Goal: Task Accomplishment & Management: Manage account settings

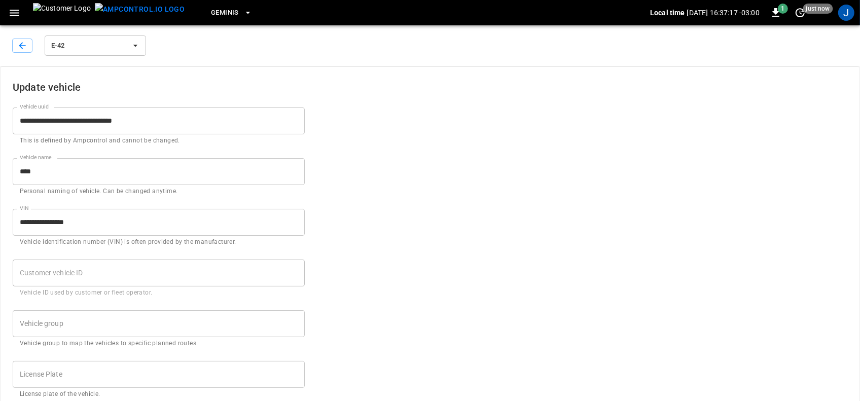
click at [13, 7] on icon "button" at bounding box center [14, 13] width 13 height 13
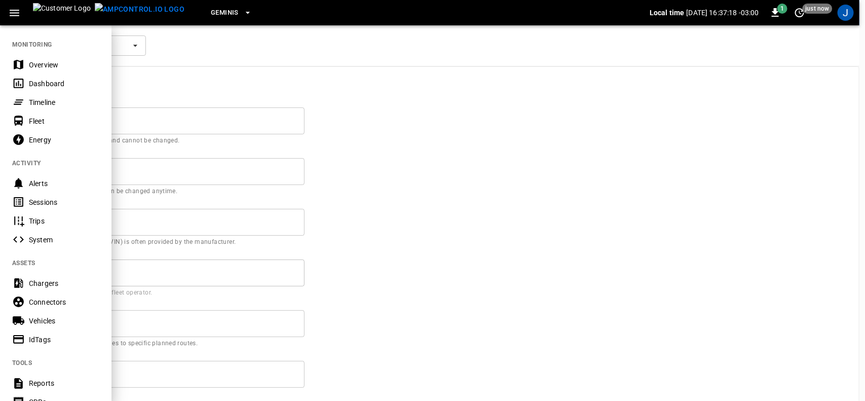
click at [37, 85] on div "Dashboard" at bounding box center [64, 84] width 70 height 10
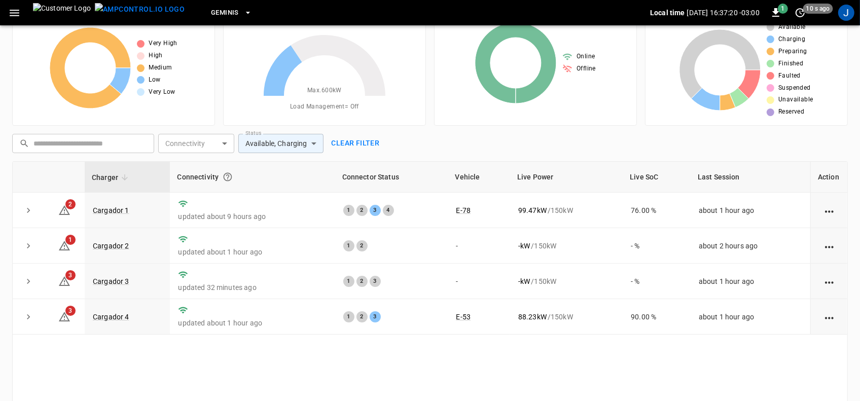
scroll to position [63, 0]
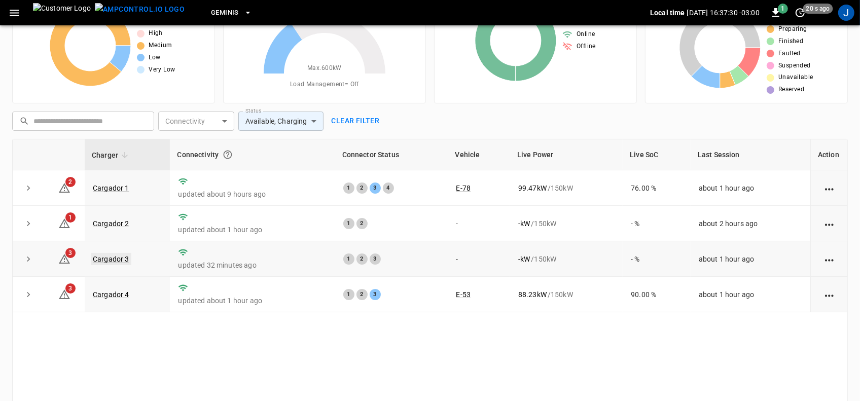
click at [100, 261] on link "Cargador 3" at bounding box center [111, 259] width 41 height 12
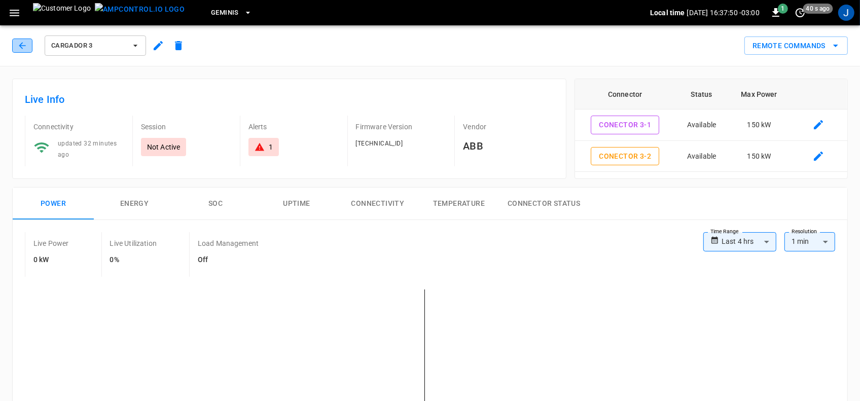
click at [20, 46] on icon "button" at bounding box center [22, 45] width 7 height 7
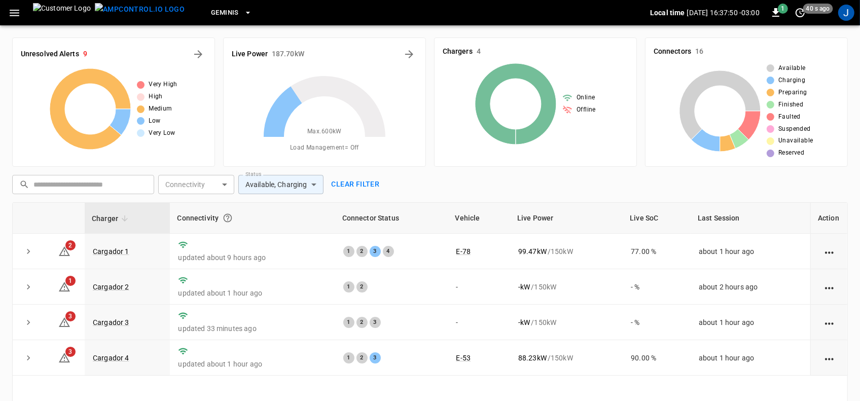
scroll to position [63, 0]
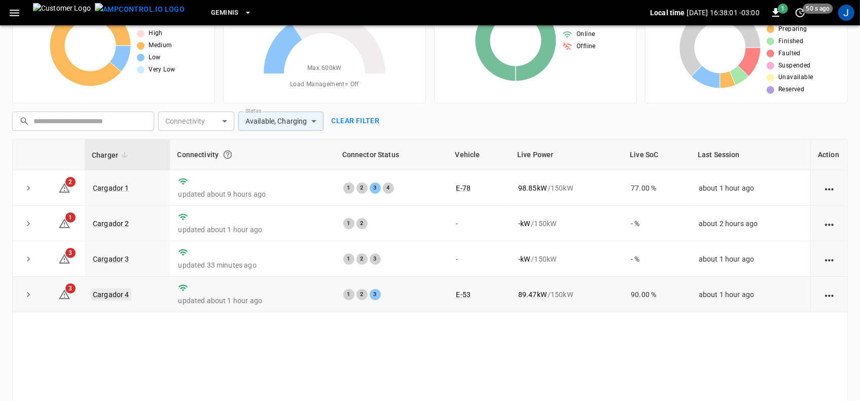
click at [119, 293] on link "Cargador 4" at bounding box center [111, 294] width 41 height 12
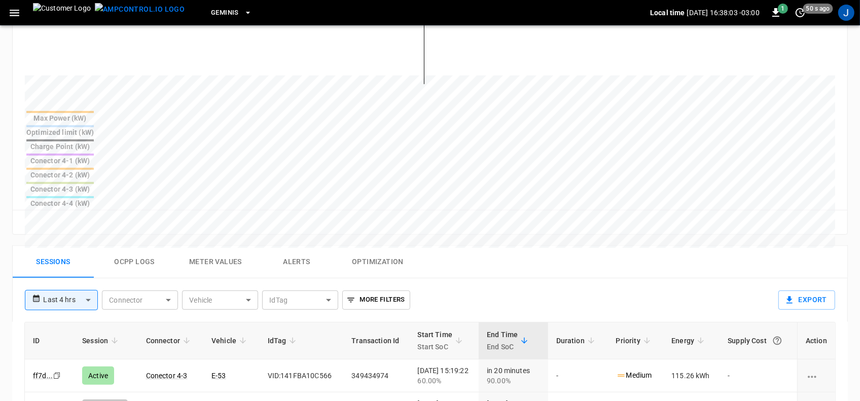
scroll to position [380, 0]
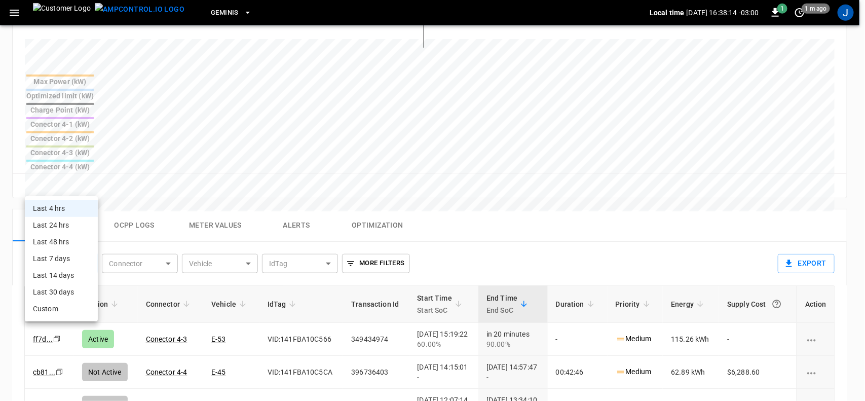
click at [89, 185] on body "**********" at bounding box center [432, 113] width 865 height 986
click at [61, 227] on li "Last 24 hrs" at bounding box center [61, 225] width 73 height 17
type input "**********"
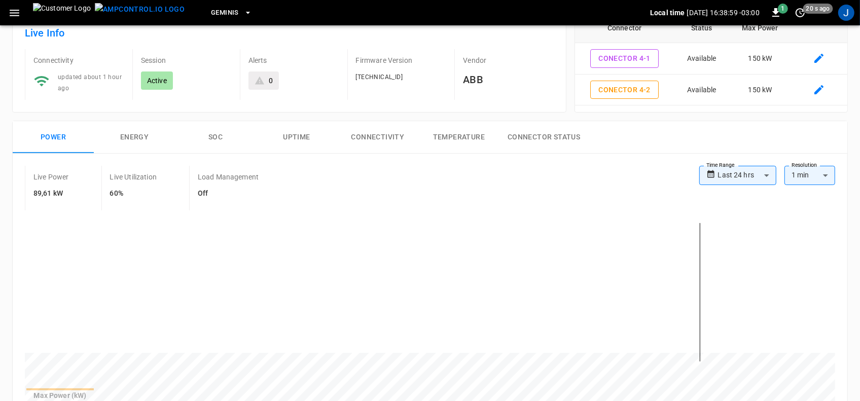
scroll to position [0, 0]
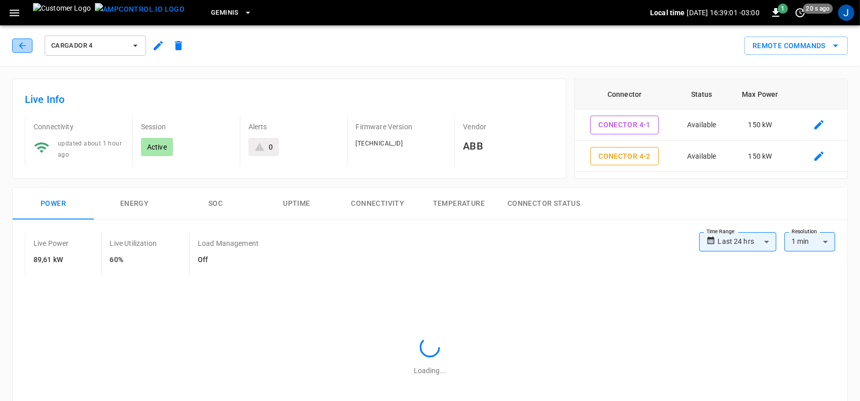
click at [19, 46] on icon "button" at bounding box center [22, 46] width 10 height 10
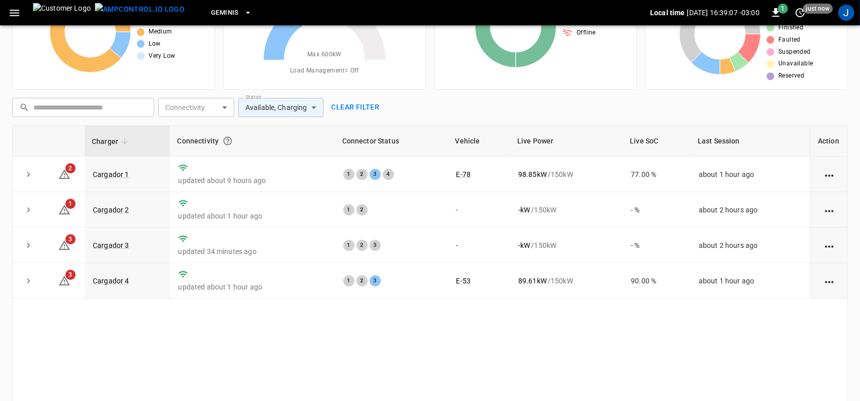
scroll to position [121, 0]
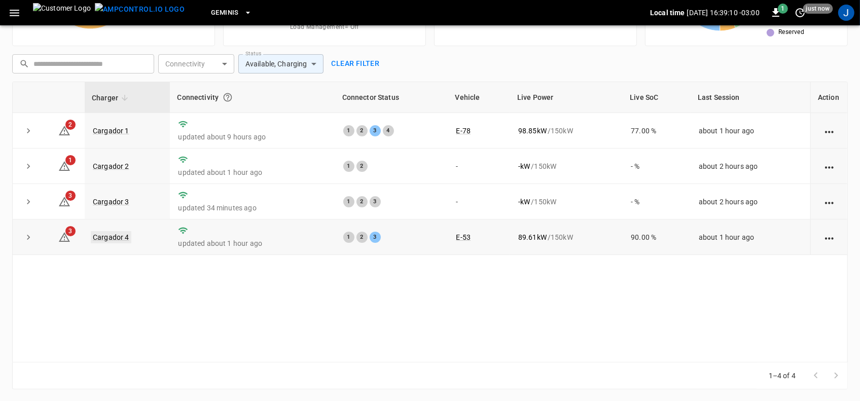
click at [102, 236] on link "Cargador 4" at bounding box center [111, 237] width 41 height 12
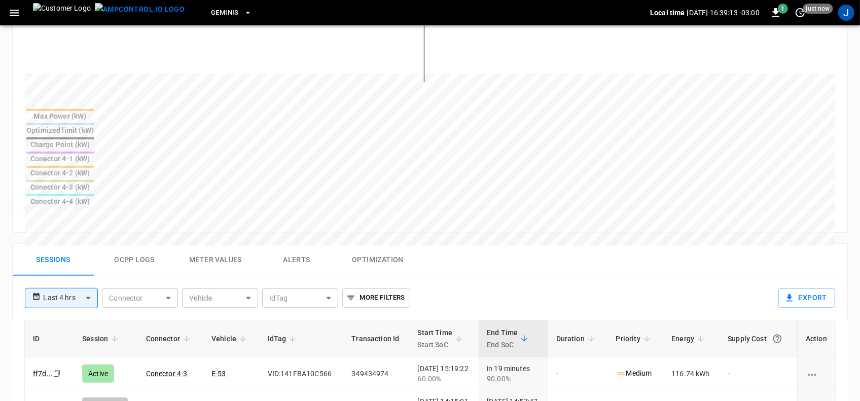
scroll to position [380, 0]
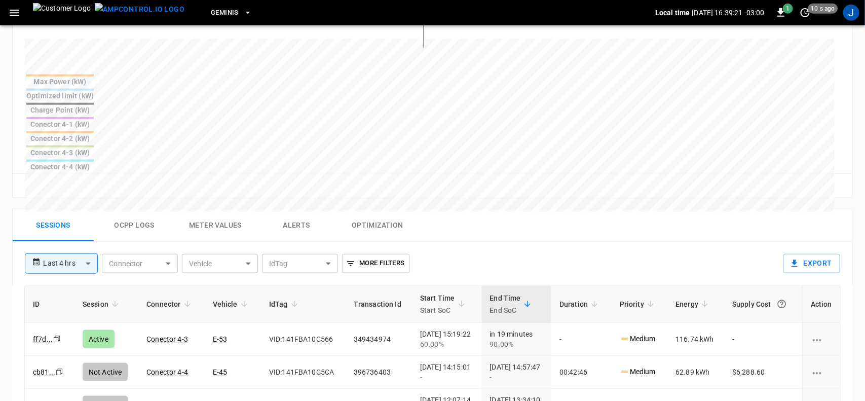
click at [89, 186] on body "**********" at bounding box center [432, 113] width 865 height 986
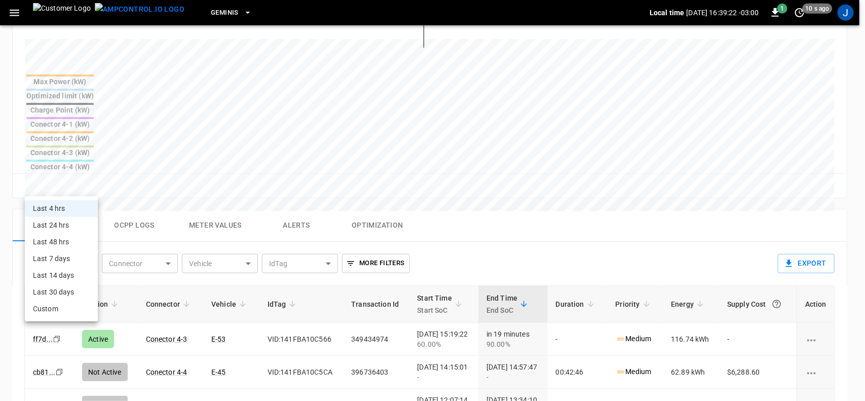
click at [60, 224] on li "Last 24 hrs" at bounding box center [61, 225] width 73 height 17
type input "**********"
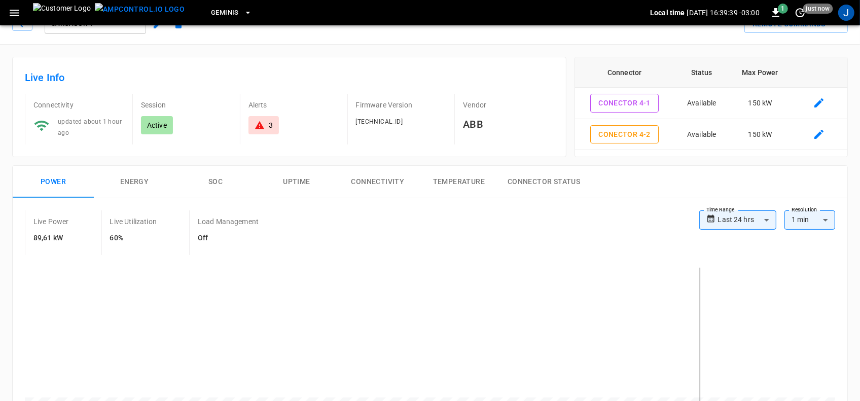
scroll to position [0, 0]
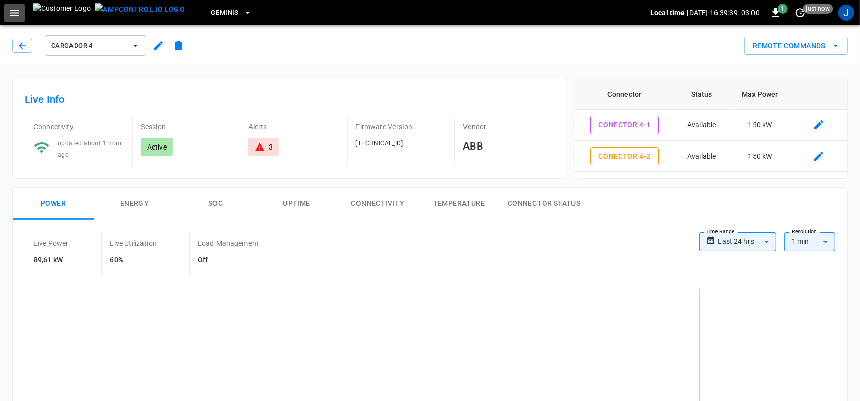
click at [13, 12] on icon "button" at bounding box center [14, 13] width 13 height 13
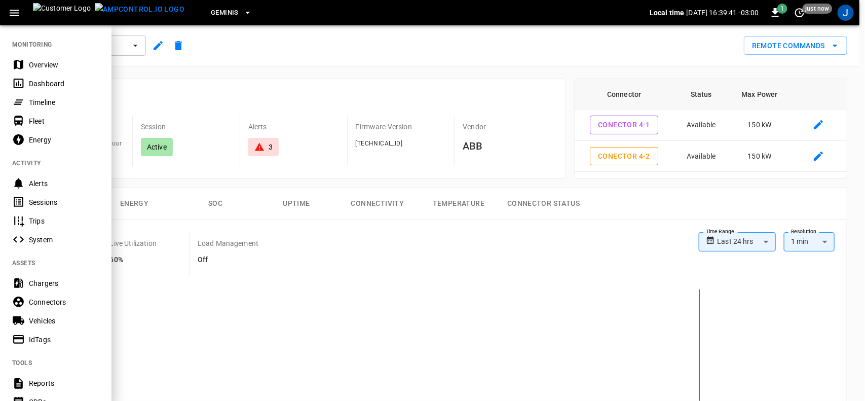
click at [39, 81] on div "Dashboard" at bounding box center [64, 84] width 70 height 10
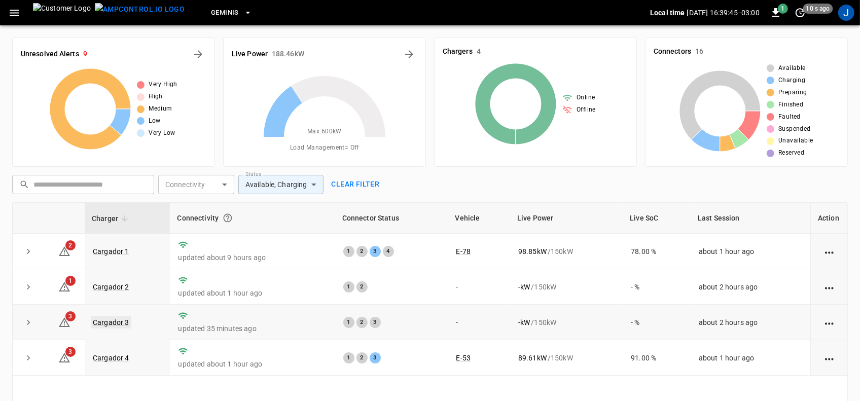
click at [115, 323] on link "Cargador 3" at bounding box center [111, 322] width 41 height 12
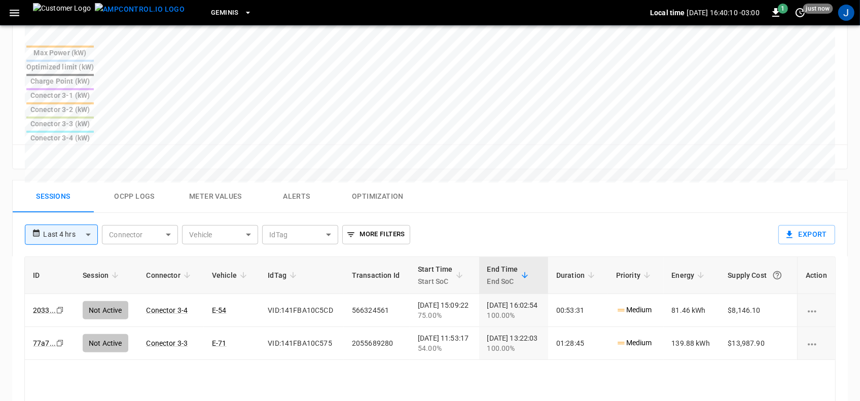
scroll to position [380, 0]
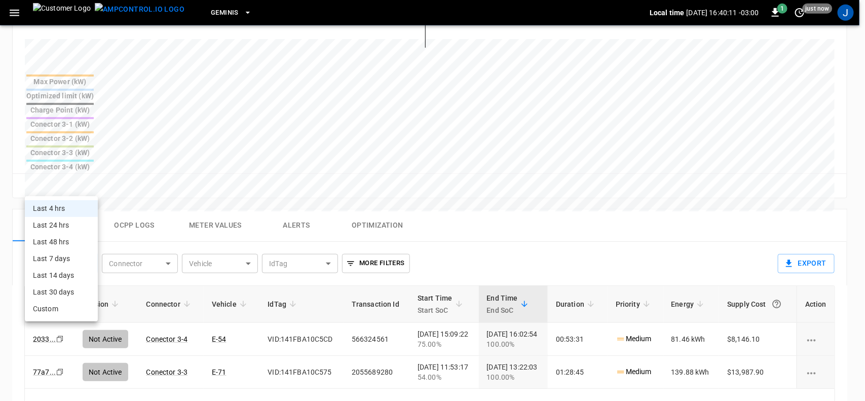
click at [88, 188] on body "**********" at bounding box center [432, 113] width 865 height 986
click at [53, 240] on li "Last 48 hrs" at bounding box center [61, 242] width 73 height 17
type input "**********"
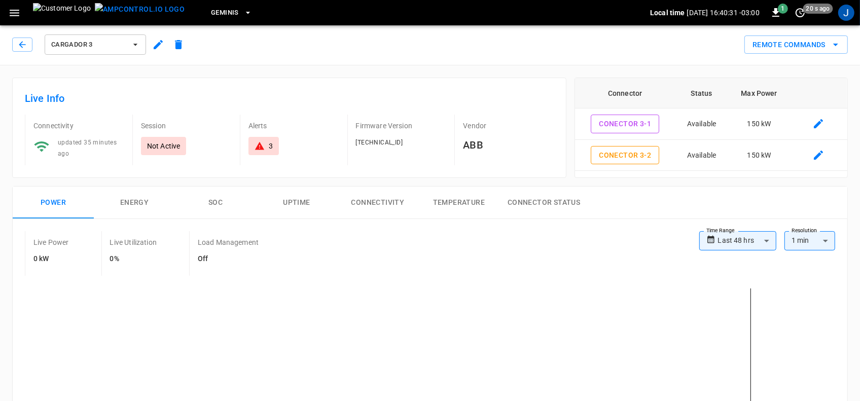
scroll to position [0, 0]
click at [22, 47] on icon "button" at bounding box center [22, 46] width 10 height 10
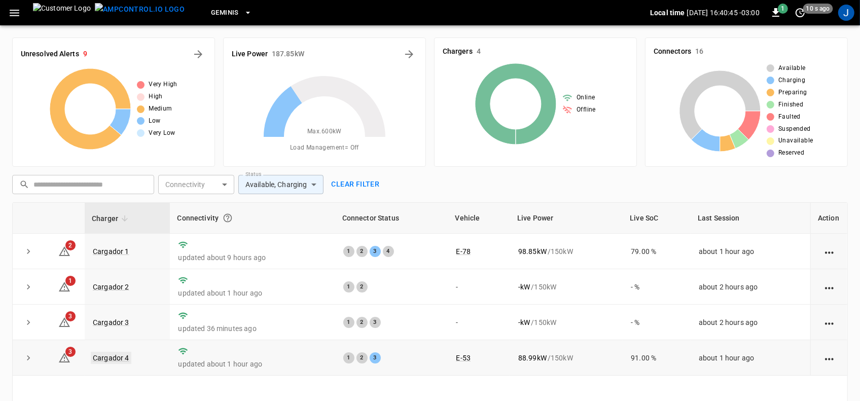
click at [108, 360] on link "Cargador 4" at bounding box center [111, 358] width 41 height 12
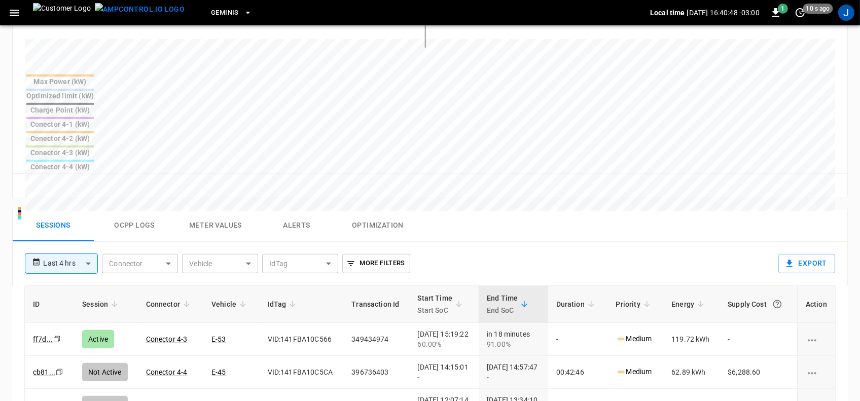
scroll to position [444, 0]
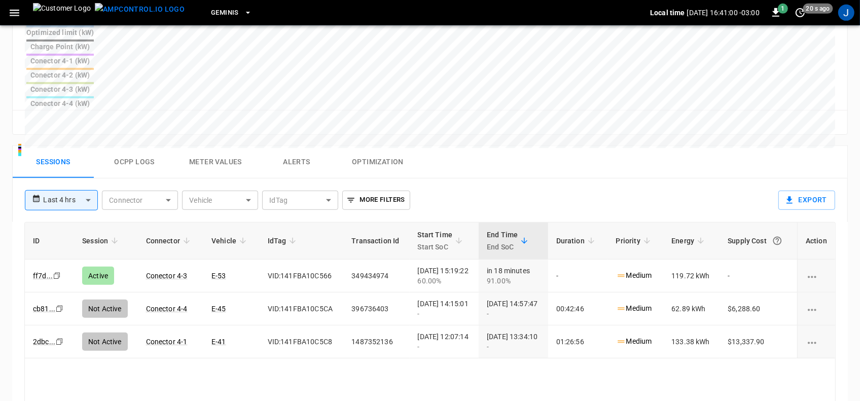
click at [89, 120] on body "**********" at bounding box center [430, 49] width 860 height 986
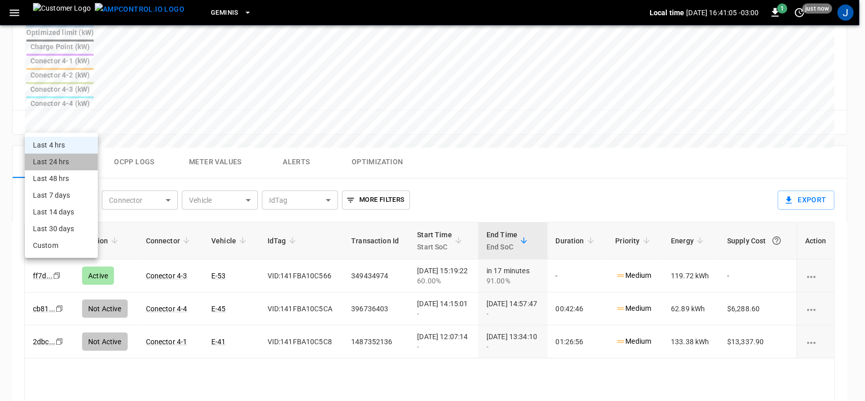
click at [63, 161] on li "Last 24 hrs" at bounding box center [61, 162] width 73 height 17
type input "**********"
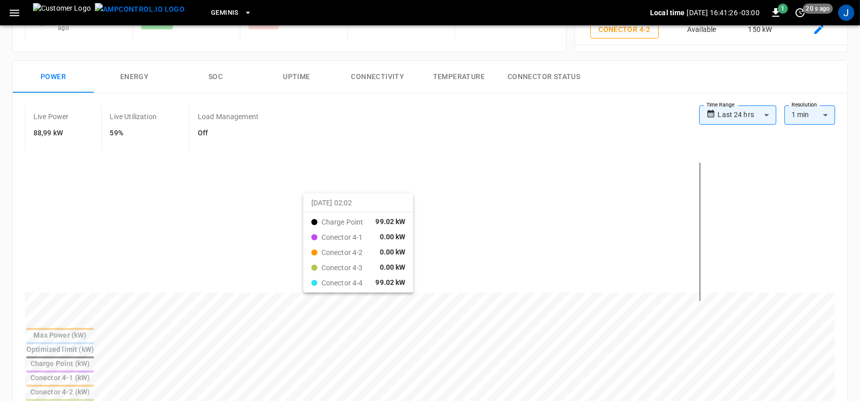
scroll to position [0, 0]
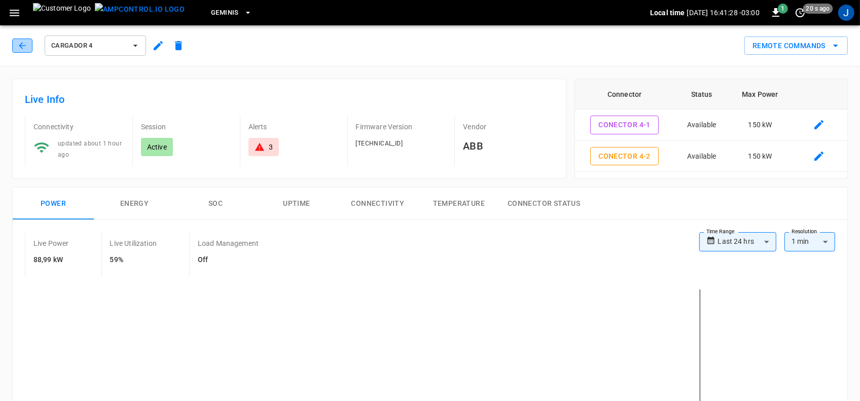
click at [21, 44] on icon "button" at bounding box center [22, 45] width 7 height 7
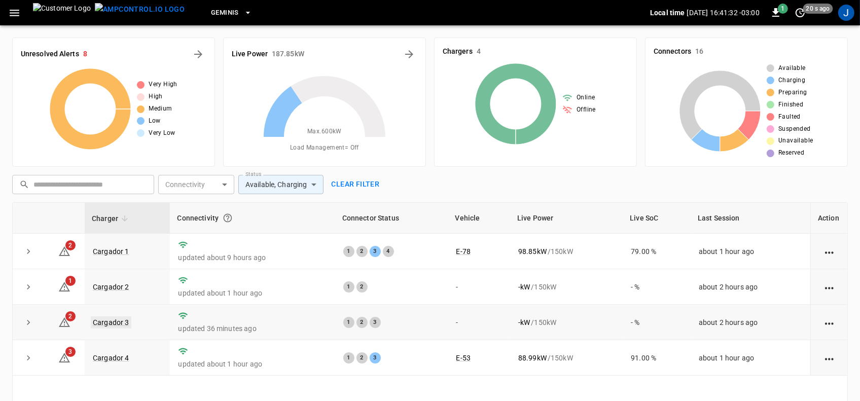
click at [114, 322] on link "Cargador 3" at bounding box center [111, 322] width 41 height 12
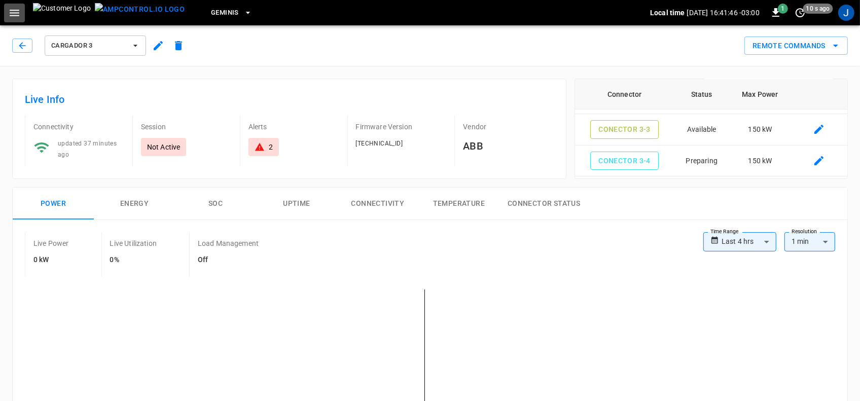
click at [14, 15] on icon "button" at bounding box center [15, 13] width 10 height 7
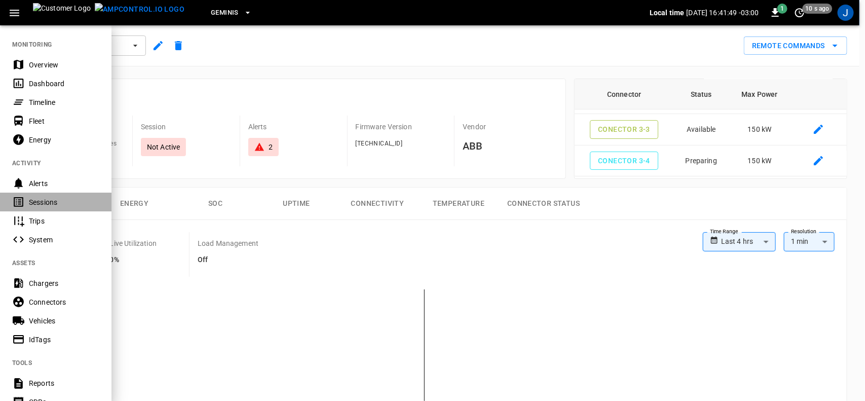
click at [41, 201] on div "Sessions" at bounding box center [64, 202] width 70 height 10
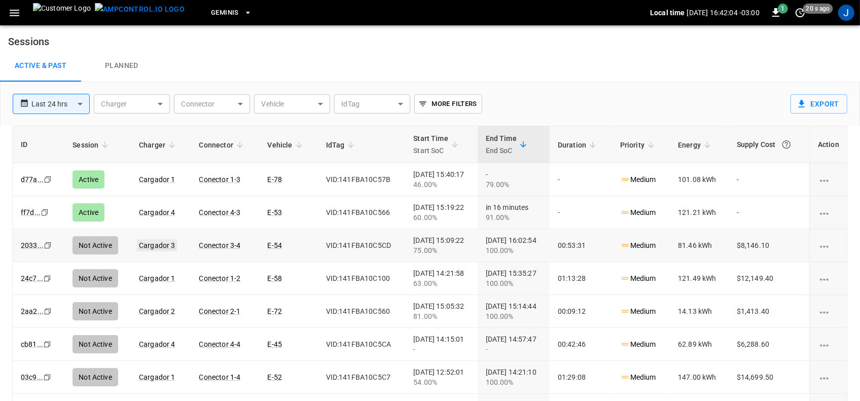
click at [150, 248] on link "Cargador 3" at bounding box center [157, 245] width 41 height 12
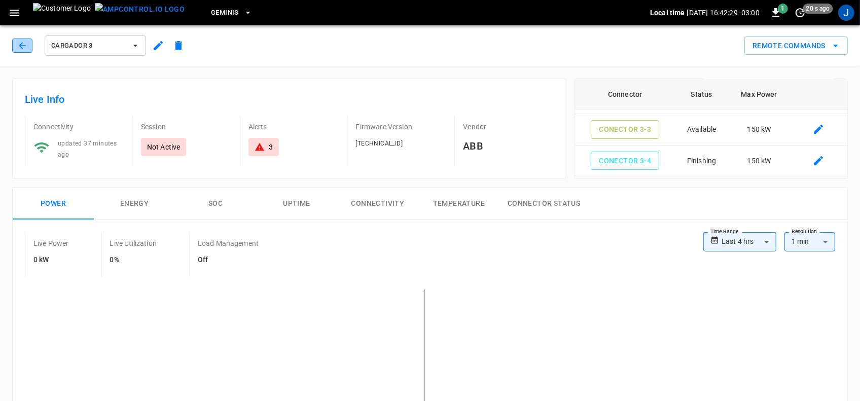
click at [23, 46] on icon "button" at bounding box center [22, 46] width 10 height 10
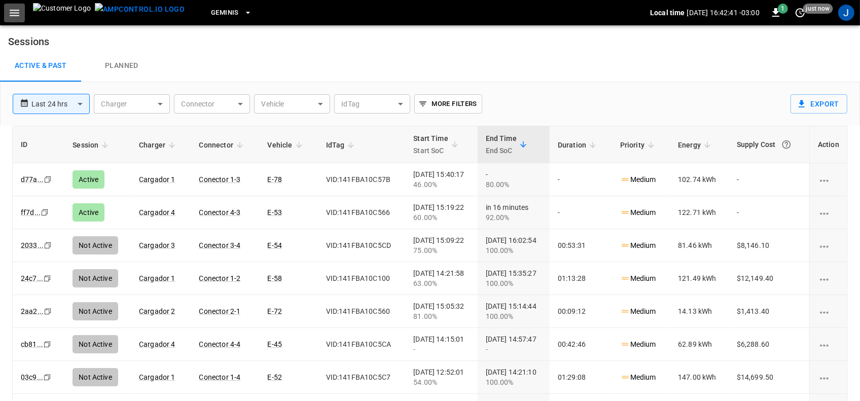
click at [16, 15] on icon "button" at bounding box center [15, 13] width 10 height 7
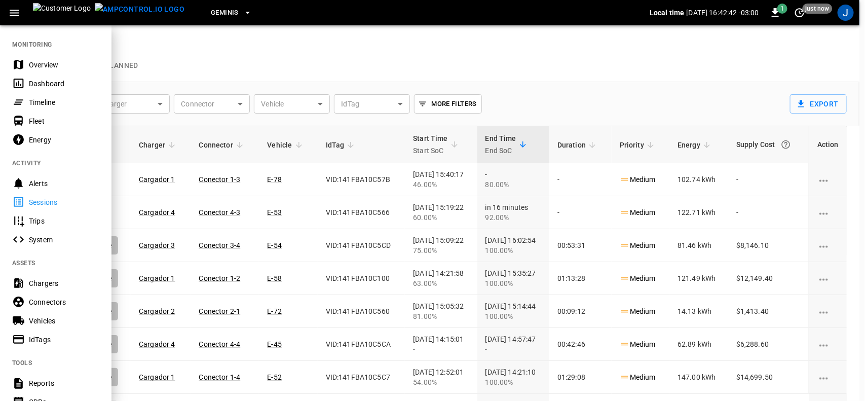
click at [51, 85] on div "Dashboard" at bounding box center [64, 84] width 70 height 10
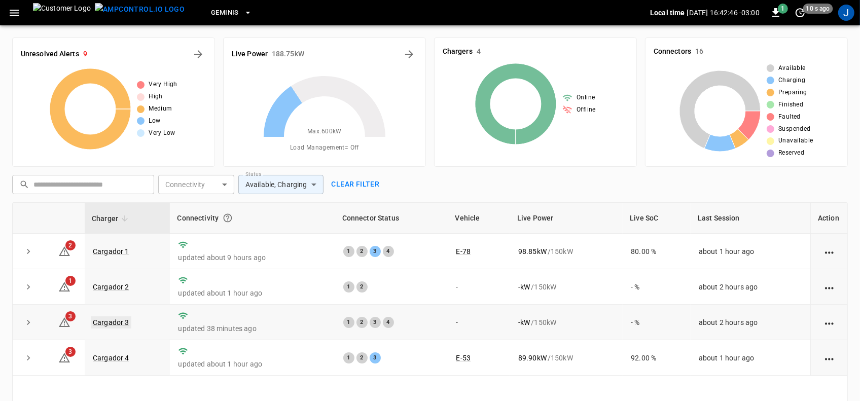
click at [109, 323] on link "Cargador 3" at bounding box center [111, 322] width 41 height 12
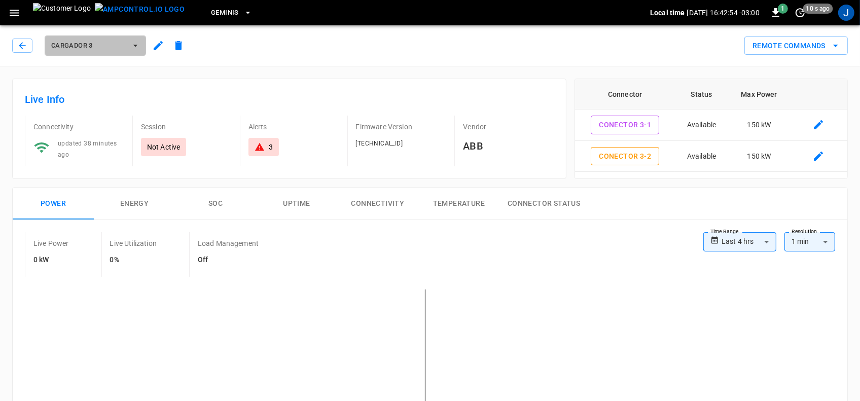
click at [133, 43] on icon "button" at bounding box center [135, 46] width 10 height 10
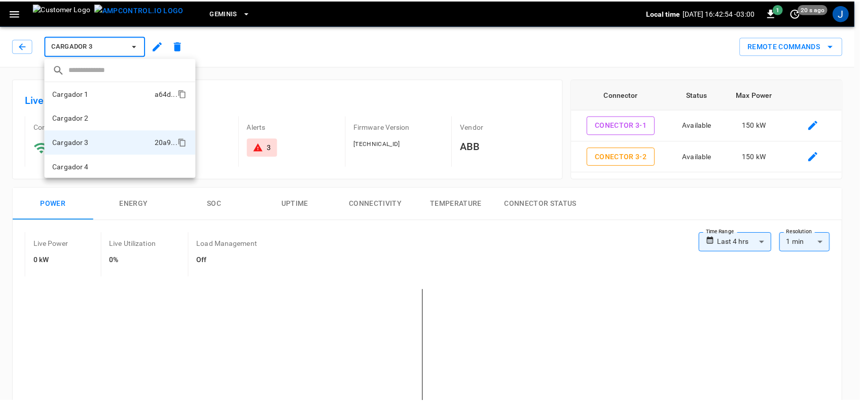
scroll to position [1, 0]
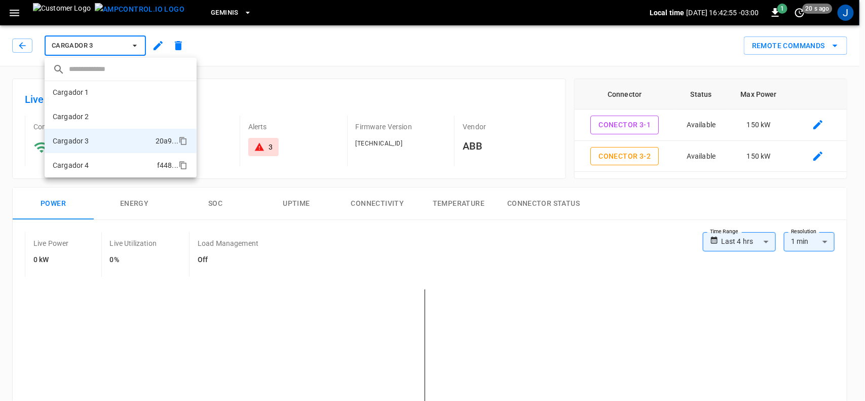
click at [88, 160] on li "Cargador 4 f448 ..." at bounding box center [121, 165] width 152 height 24
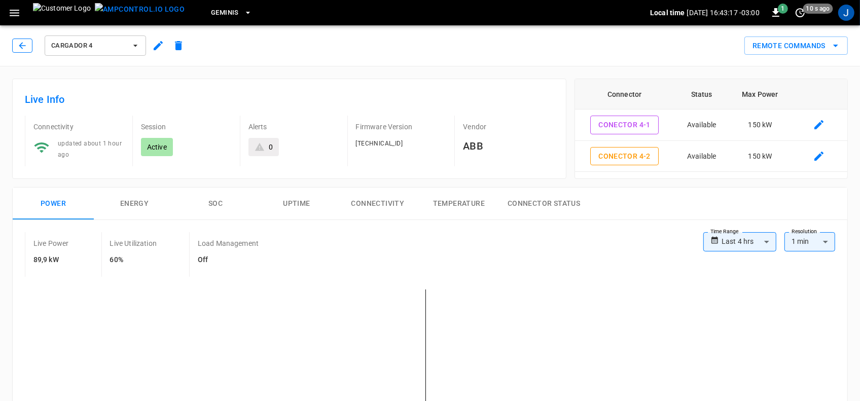
click at [22, 44] on icon "button" at bounding box center [22, 46] width 10 height 10
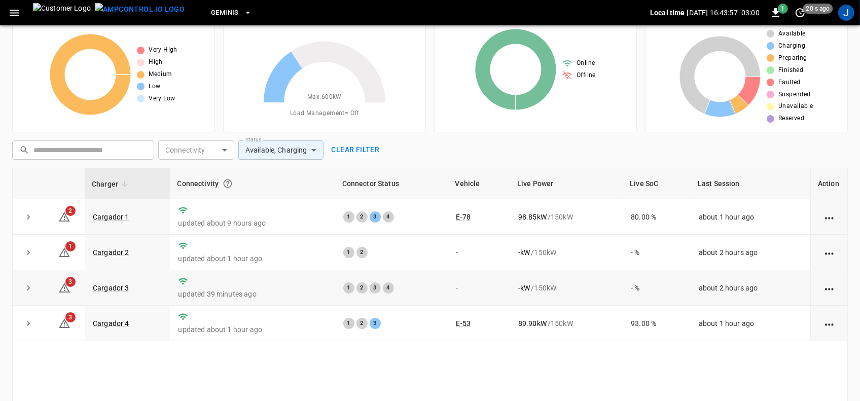
scroll to position [63, 0]
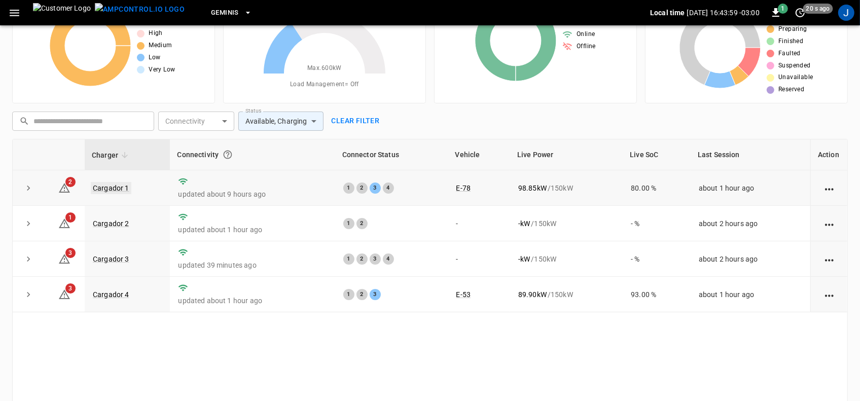
click at [115, 188] on link "Cargador 1" at bounding box center [111, 188] width 41 height 12
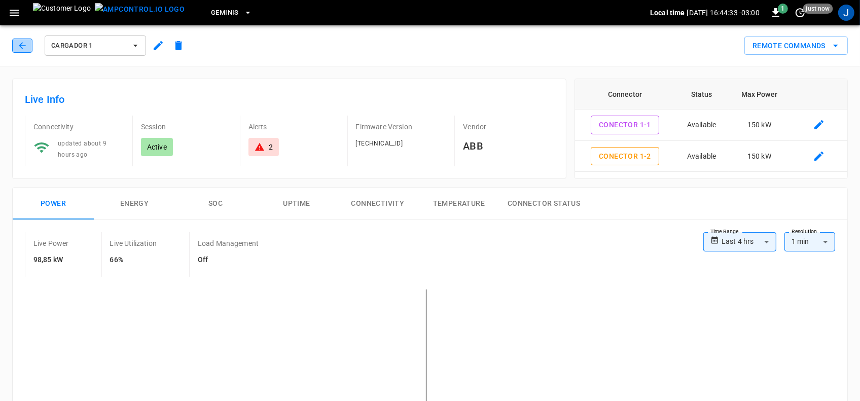
click at [19, 44] on icon "button" at bounding box center [22, 46] width 10 height 10
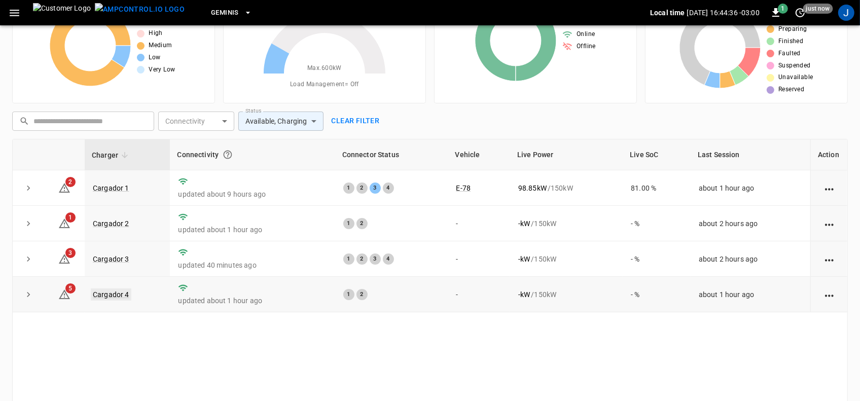
click at [107, 297] on link "Cargador 4" at bounding box center [111, 294] width 41 height 12
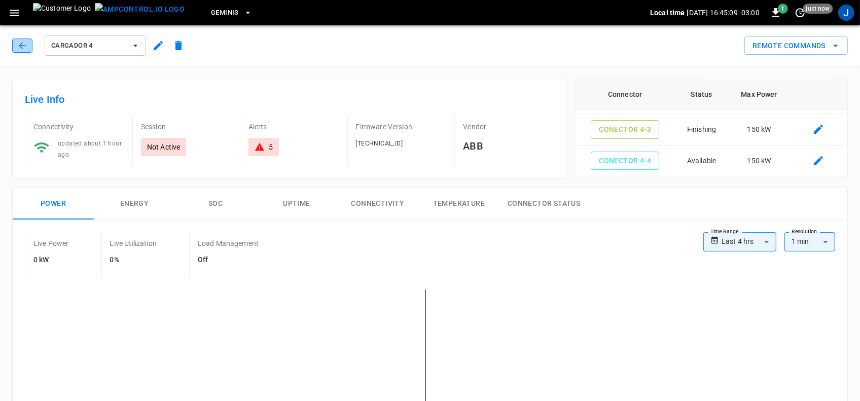
click at [20, 46] on icon "button" at bounding box center [22, 45] width 7 height 7
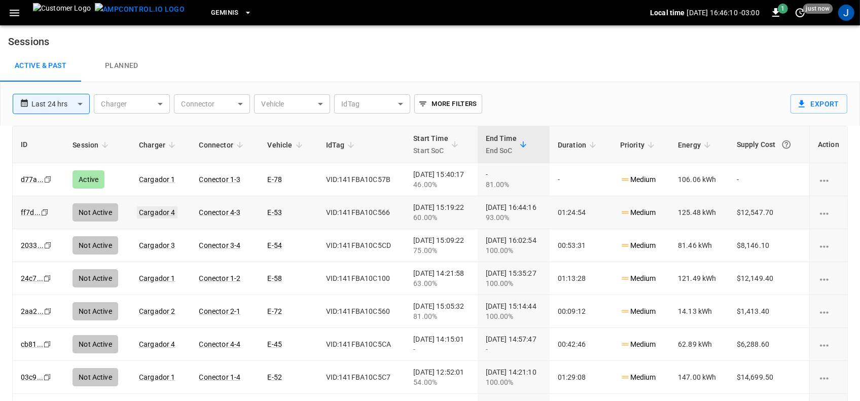
click at [151, 209] on link "Cargador 4" at bounding box center [157, 212] width 41 height 12
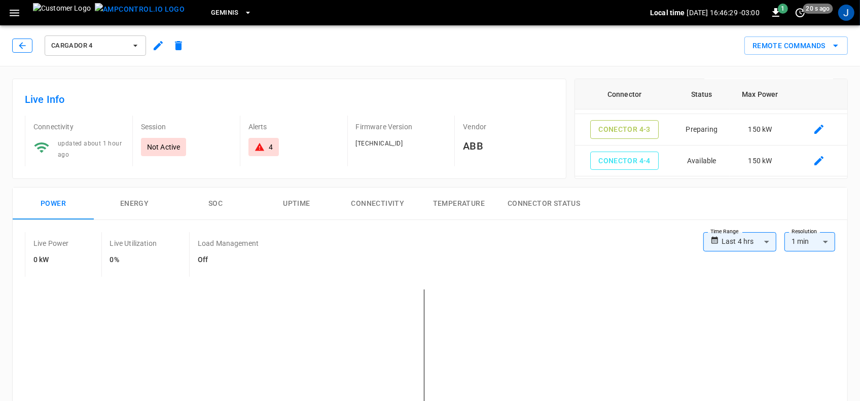
click at [19, 47] on icon "button" at bounding box center [22, 46] width 10 height 10
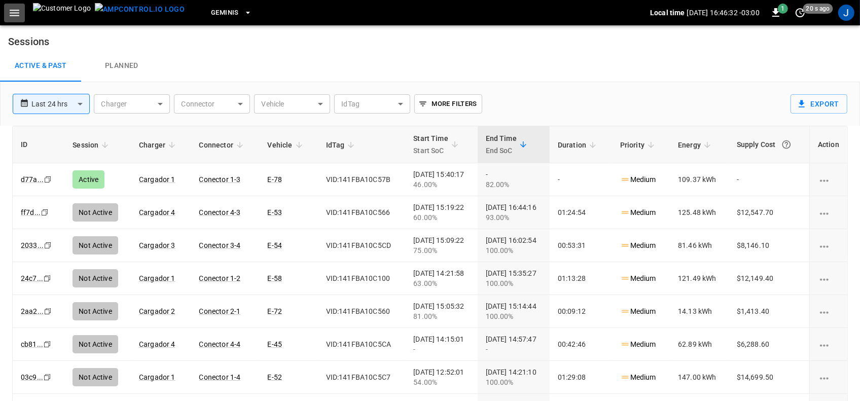
click at [18, 13] on icon "button" at bounding box center [14, 13] width 13 height 13
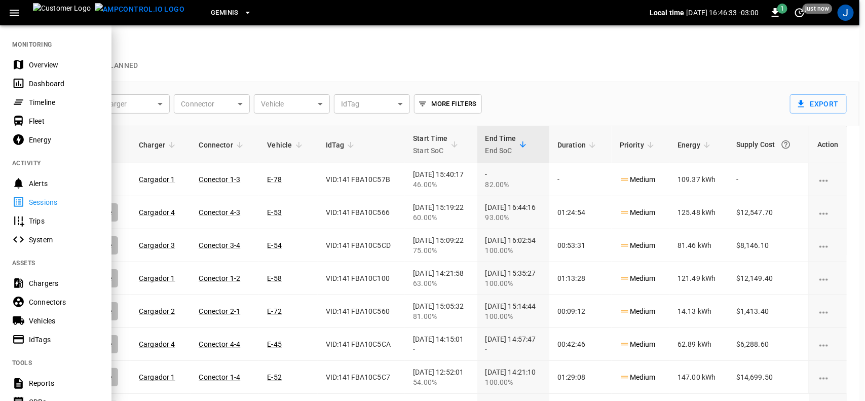
click at [42, 81] on div "Dashboard" at bounding box center [64, 84] width 70 height 10
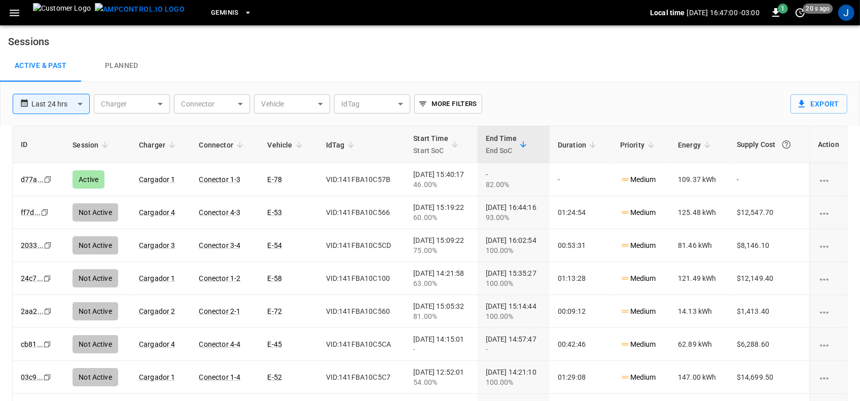
click at [14, 10] on icon "button" at bounding box center [15, 13] width 10 height 7
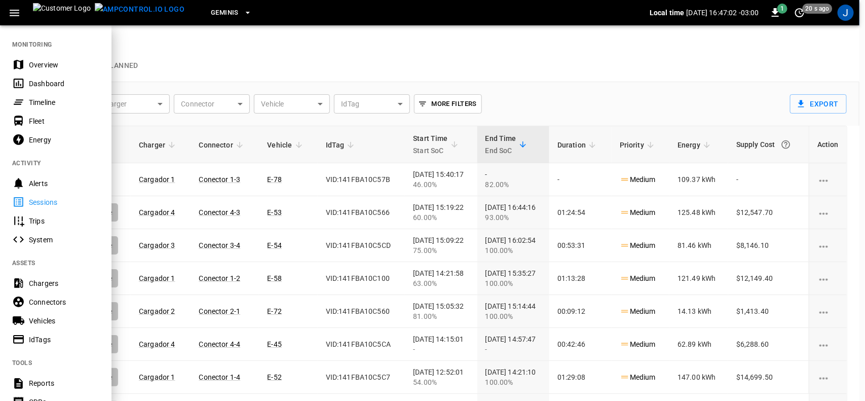
click at [33, 82] on div "Dashboard" at bounding box center [64, 84] width 70 height 10
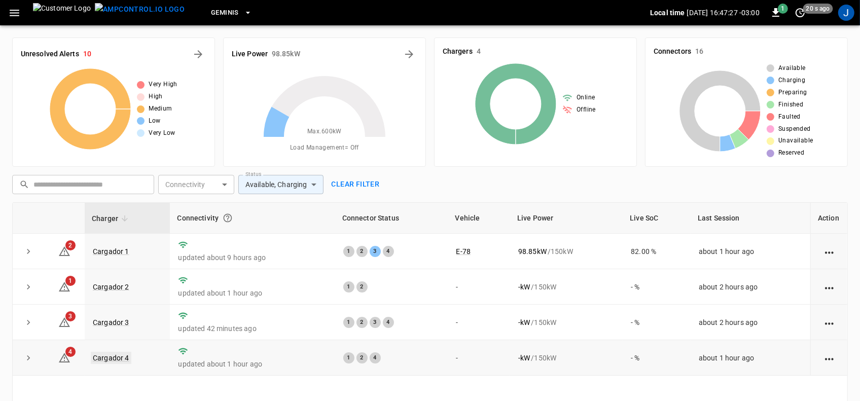
click at [114, 356] on link "Cargador 4" at bounding box center [111, 358] width 41 height 12
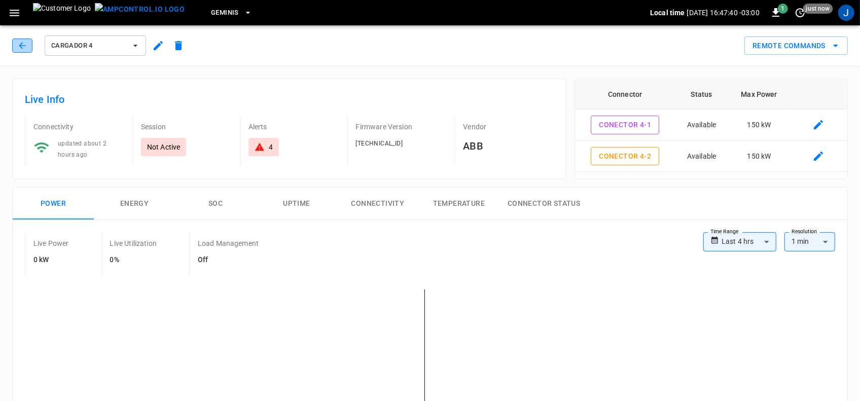
click at [20, 43] on icon "button" at bounding box center [22, 46] width 10 height 10
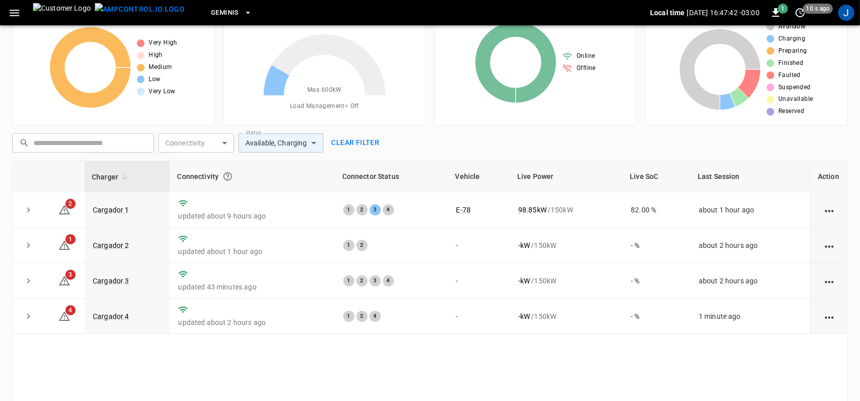
scroll to position [121, 0]
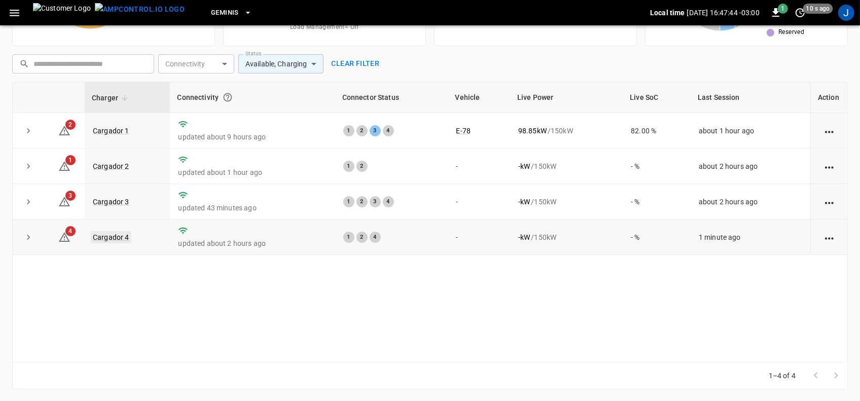
click at [113, 237] on link "Cargador 4" at bounding box center [111, 237] width 41 height 12
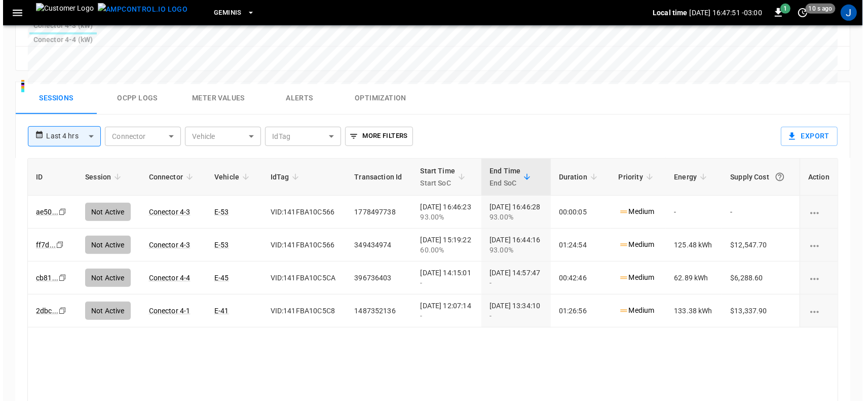
scroll to position [127, 0]
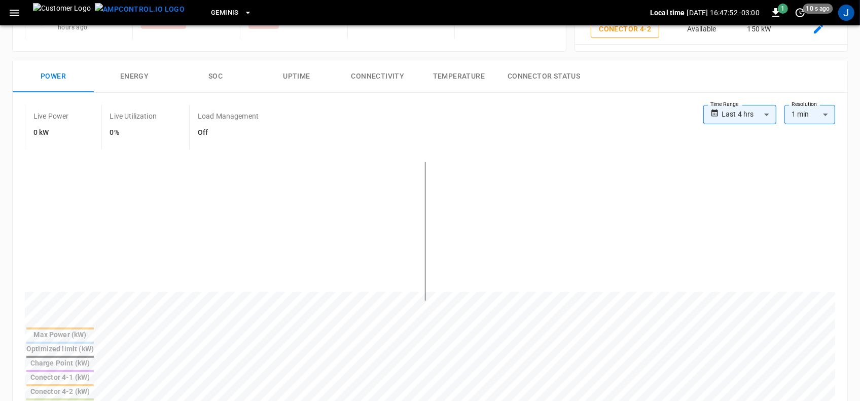
click at [13, 10] on icon "button" at bounding box center [15, 13] width 10 height 7
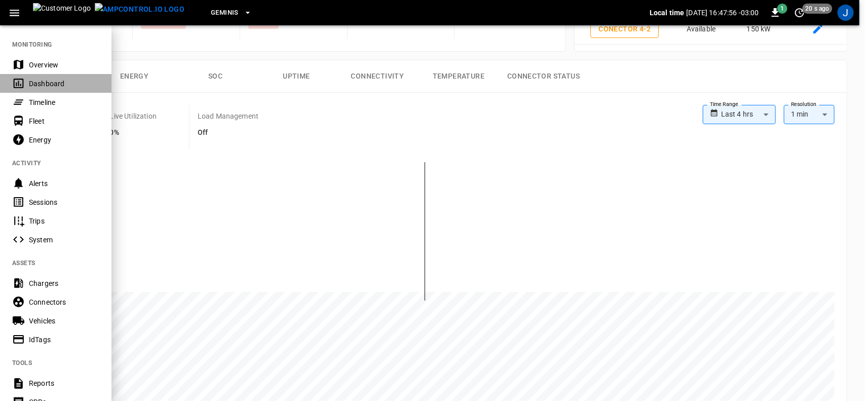
click at [54, 80] on div "Dashboard" at bounding box center [64, 84] width 70 height 10
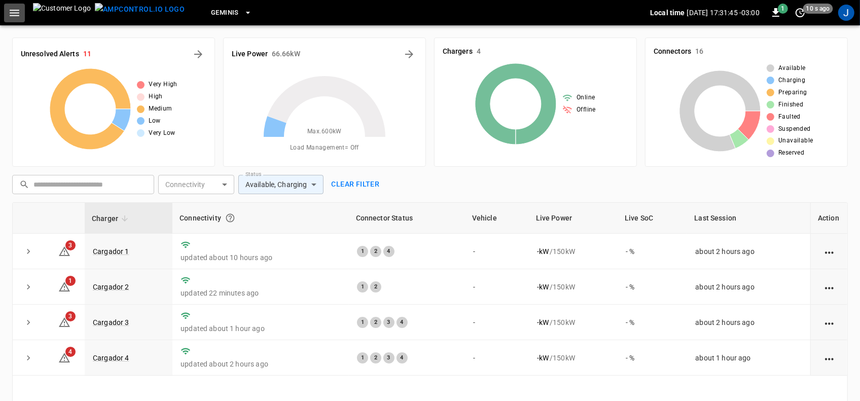
click at [14, 11] on icon "button" at bounding box center [14, 13] width 13 height 13
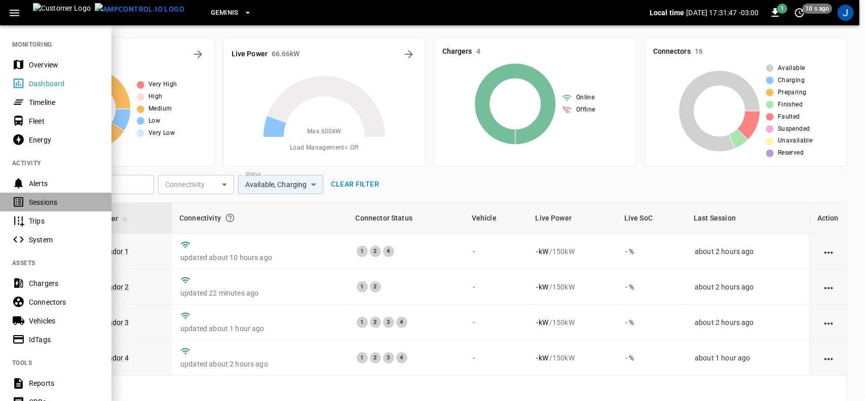
click at [44, 199] on div "Sessions" at bounding box center [64, 202] width 70 height 10
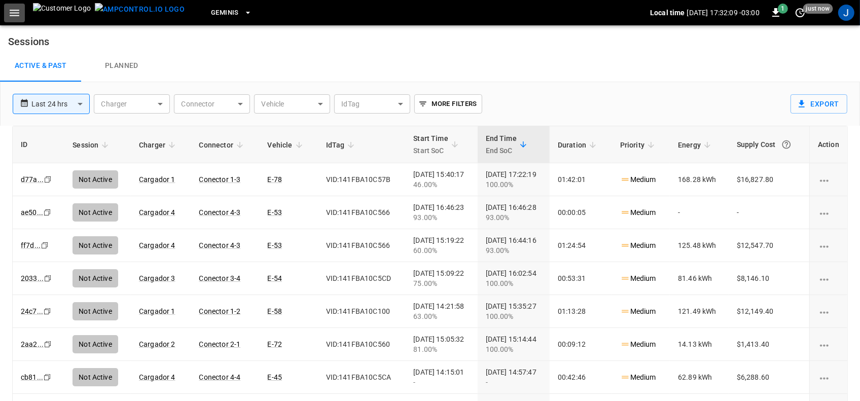
click at [17, 12] on icon "button" at bounding box center [14, 13] width 13 height 13
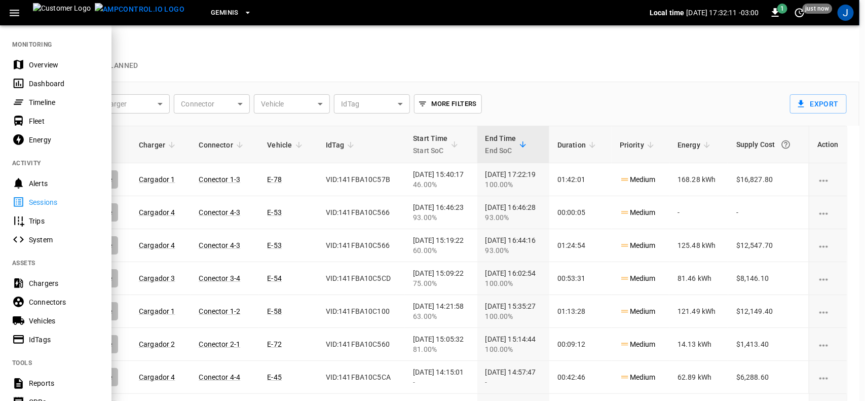
click at [46, 83] on div "Dashboard" at bounding box center [64, 84] width 70 height 10
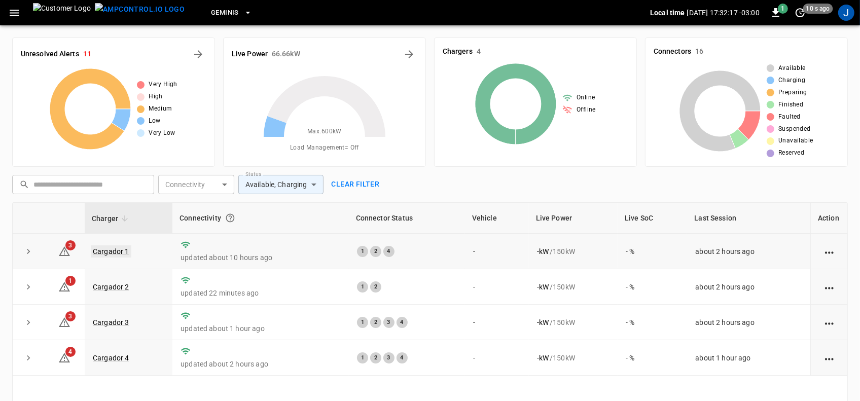
click at [116, 251] on link "Cargador 1" at bounding box center [111, 251] width 41 height 12
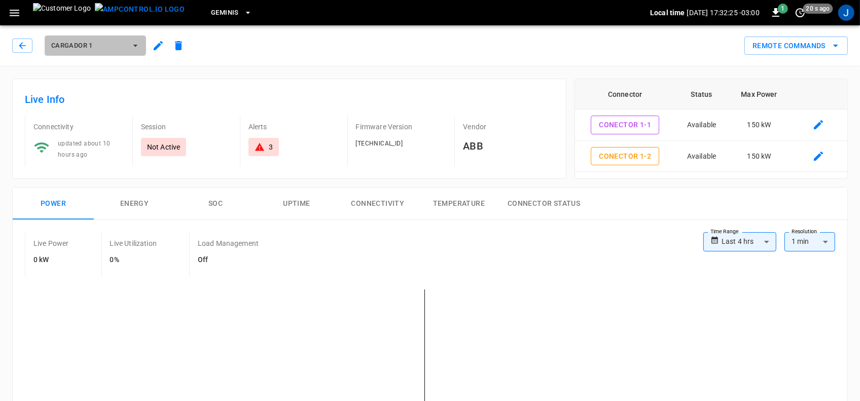
click at [133, 47] on icon "button" at bounding box center [135, 46] width 10 height 10
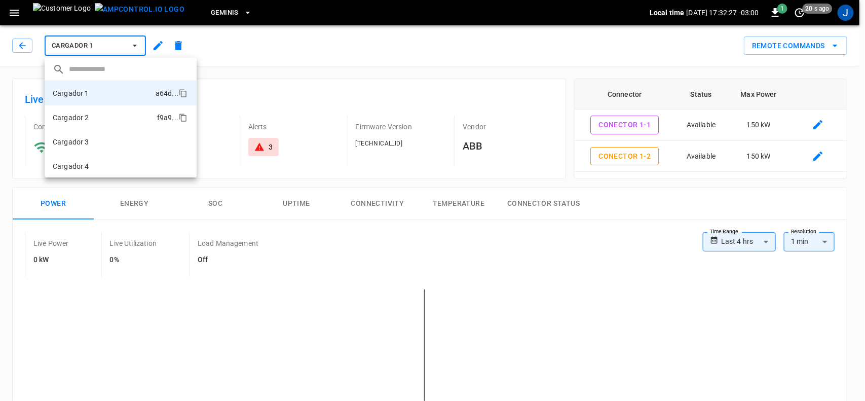
click at [80, 118] on p "Cargador 2" at bounding box center [71, 118] width 37 height 10
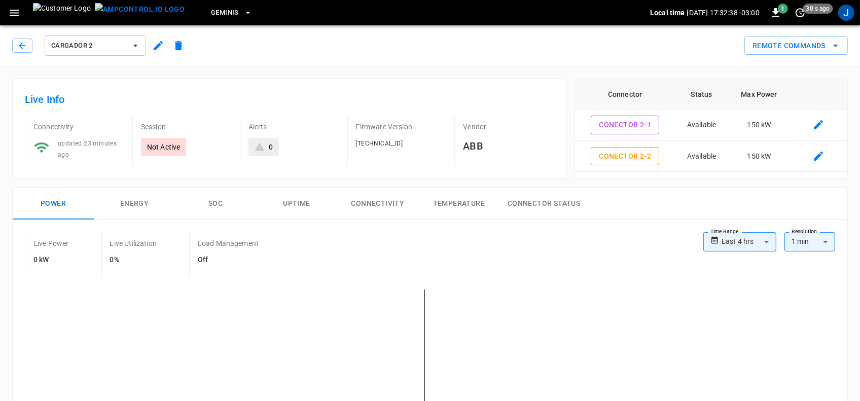
click at [134, 44] on icon "button" at bounding box center [135, 46] width 10 height 10
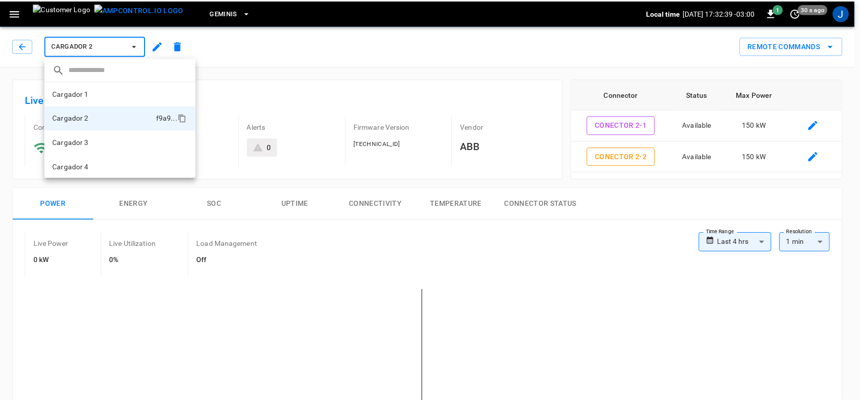
scroll to position [1, 0]
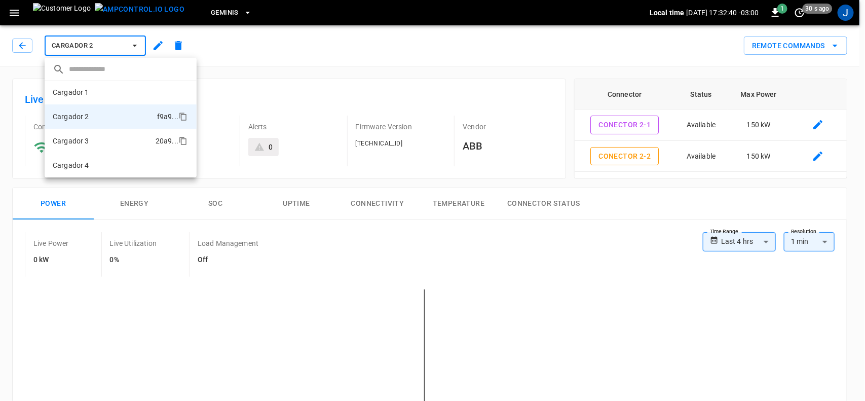
click at [94, 140] on li "Cargador 3 20a9 ..." at bounding box center [121, 141] width 152 height 24
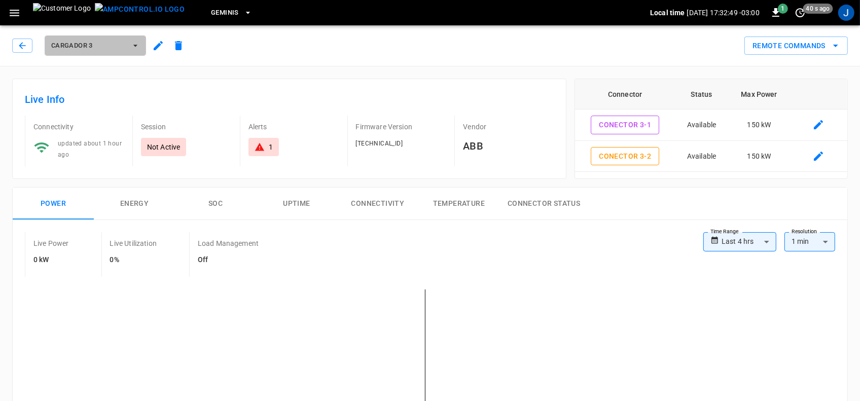
click at [137, 43] on icon "button" at bounding box center [135, 46] width 10 height 10
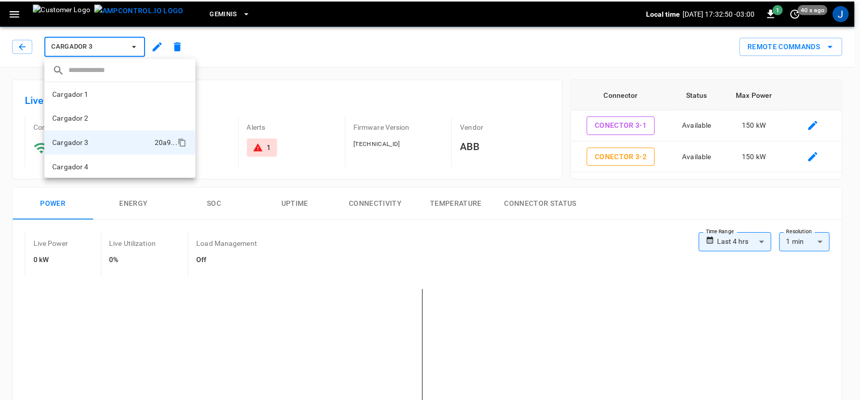
scroll to position [1, 0]
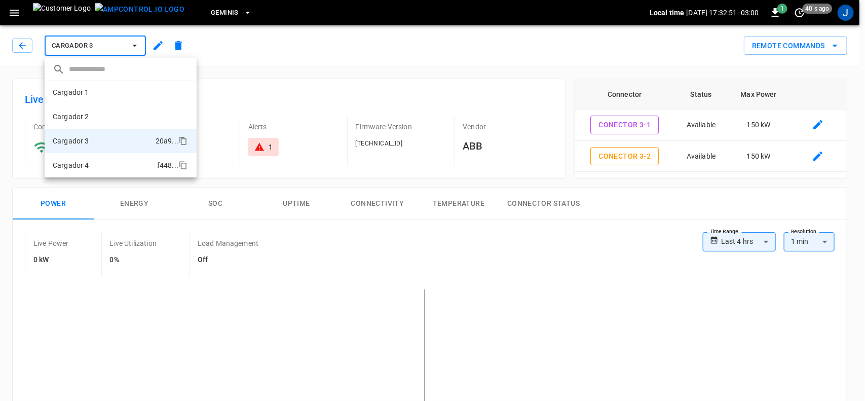
click at [97, 168] on li "Cargador 4 f448 ..." at bounding box center [121, 165] width 152 height 24
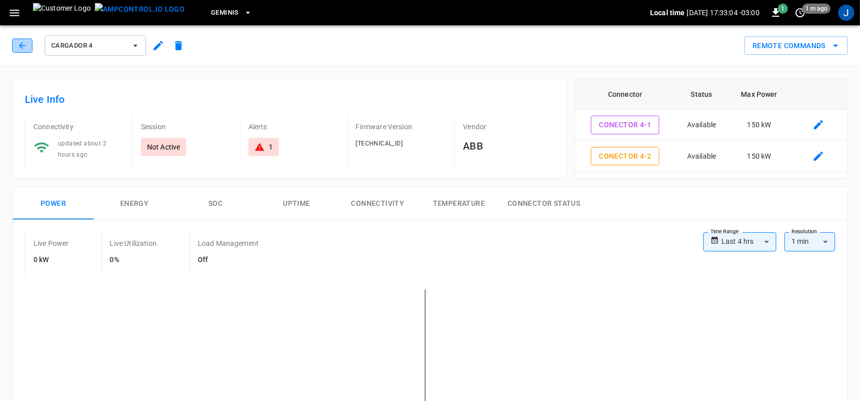
click at [20, 44] on icon "button" at bounding box center [22, 46] width 10 height 10
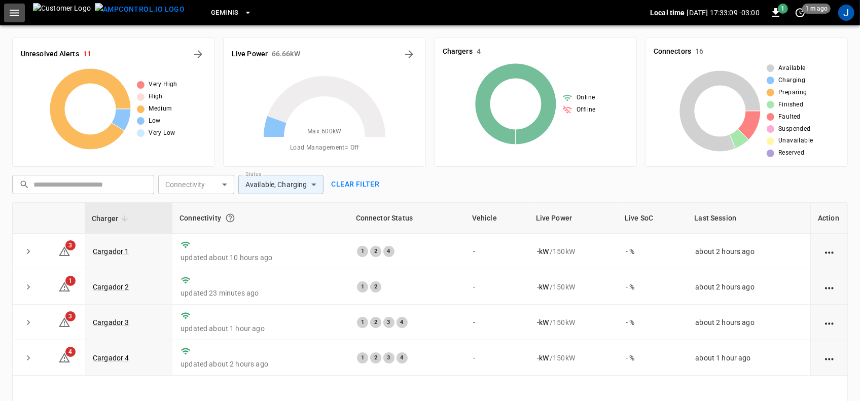
click at [16, 14] on icon "button" at bounding box center [14, 13] width 13 height 13
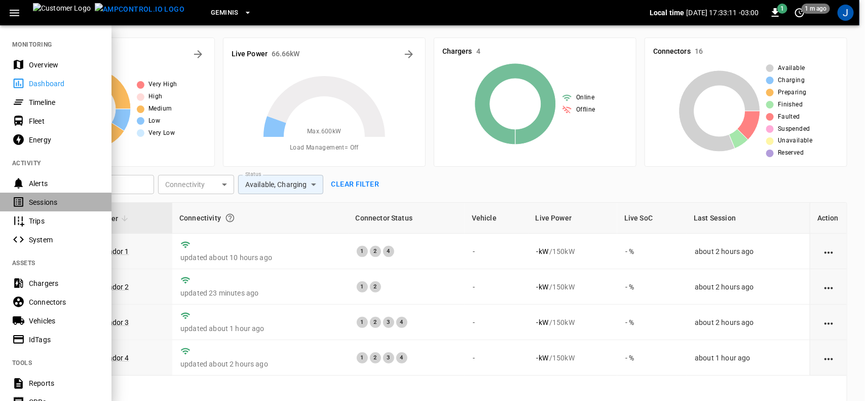
click at [48, 201] on div "Sessions" at bounding box center [64, 202] width 70 height 10
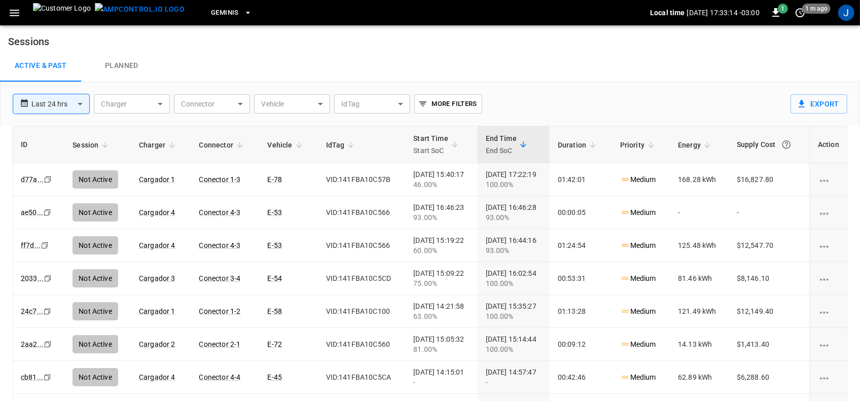
click at [20, 12] on icon "button" at bounding box center [14, 13] width 13 height 13
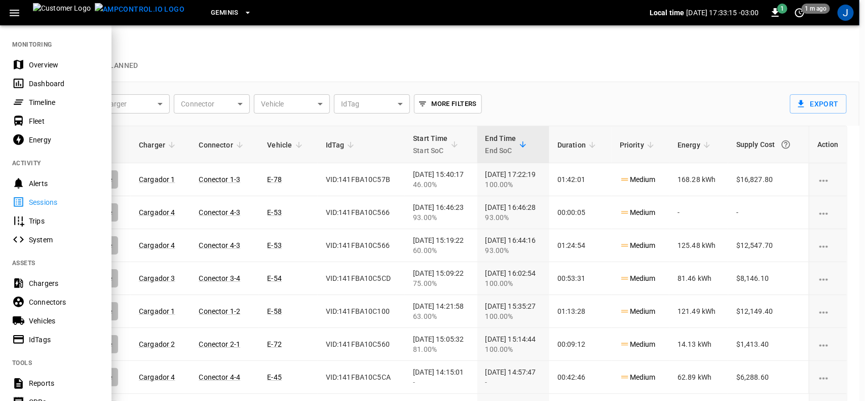
click at [49, 84] on div "Dashboard" at bounding box center [64, 84] width 70 height 10
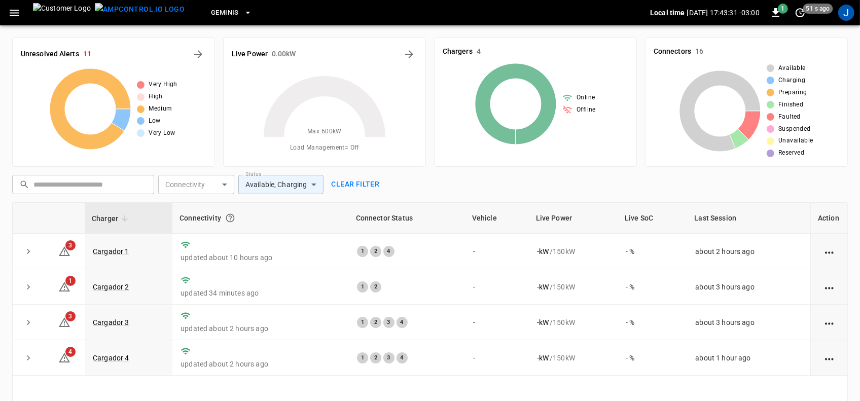
click at [351, 186] on button "Clear filter" at bounding box center [355, 184] width 56 height 19
click at [117, 251] on link "Cargador 1" at bounding box center [111, 251] width 41 height 12
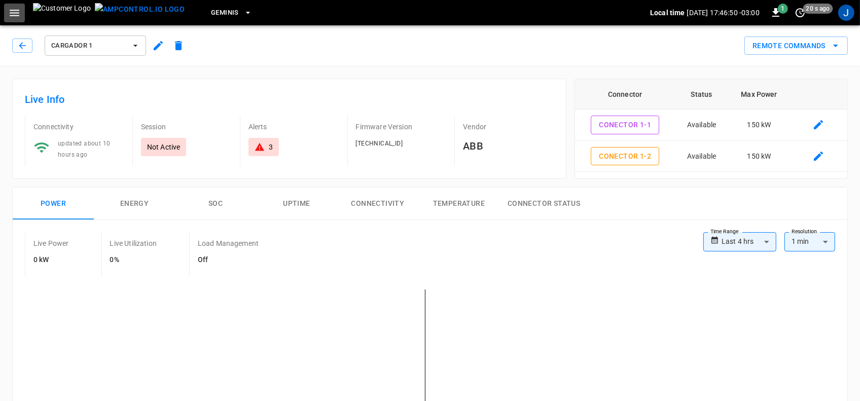
click at [16, 13] on icon "button" at bounding box center [15, 13] width 10 height 7
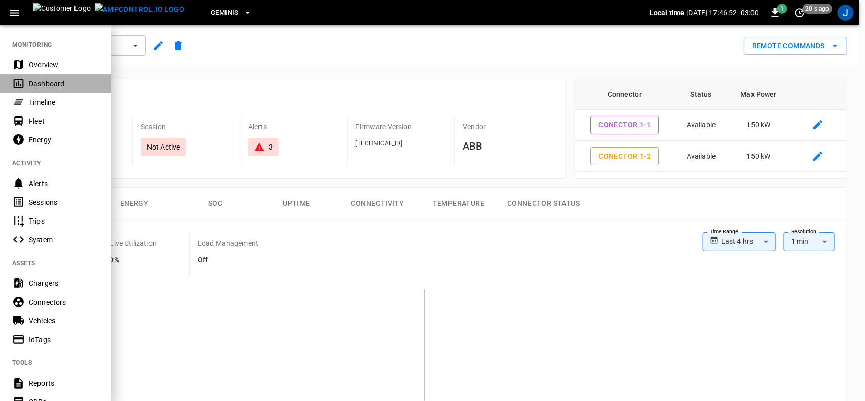
click at [41, 82] on div "Dashboard" at bounding box center [64, 84] width 70 height 10
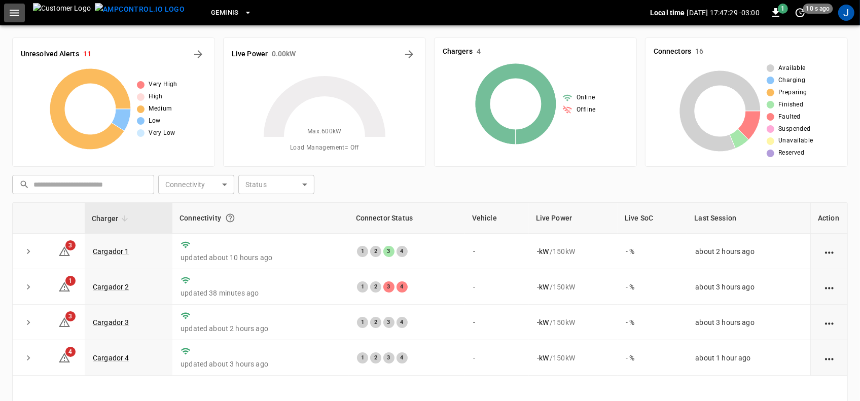
click at [16, 15] on icon "button" at bounding box center [15, 13] width 10 height 7
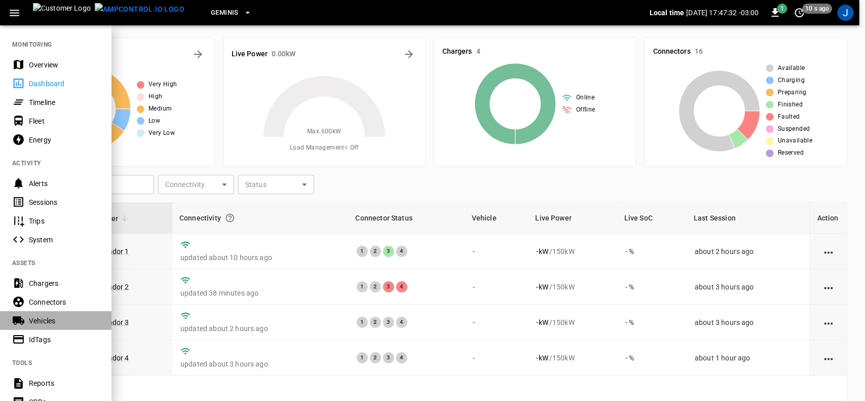
click at [46, 317] on div "Vehicles" at bounding box center [64, 321] width 70 height 10
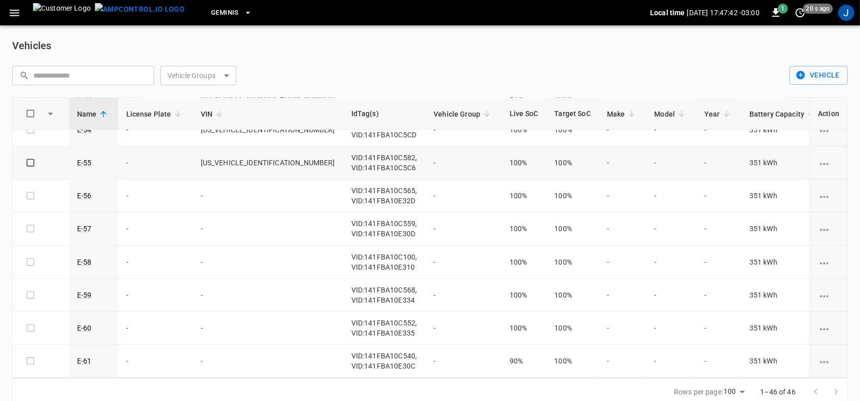
scroll to position [507, 0]
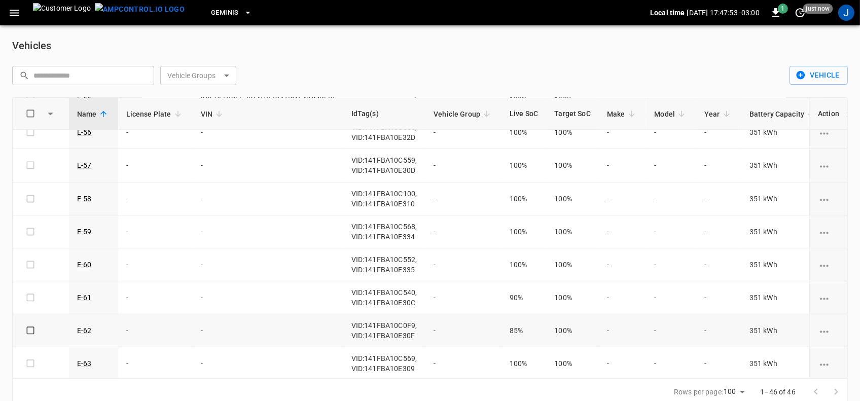
click at [818, 333] on icon "vehicle options" at bounding box center [824, 331] width 13 height 13
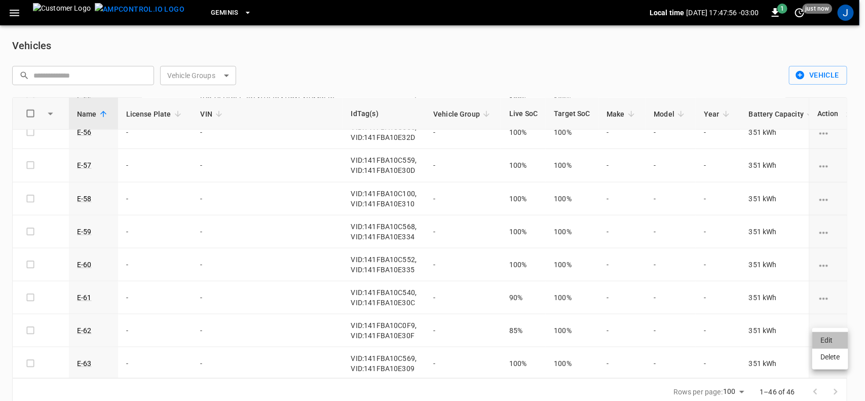
click at [826, 342] on li "Edit" at bounding box center [831, 340] width 36 height 17
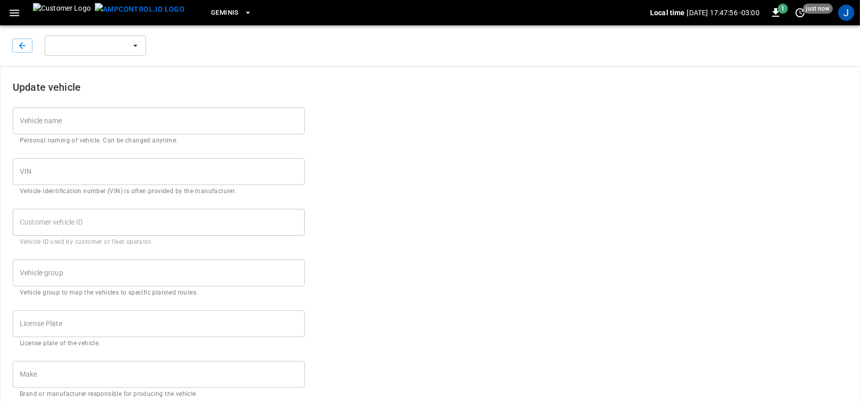
type input "****"
type input "***"
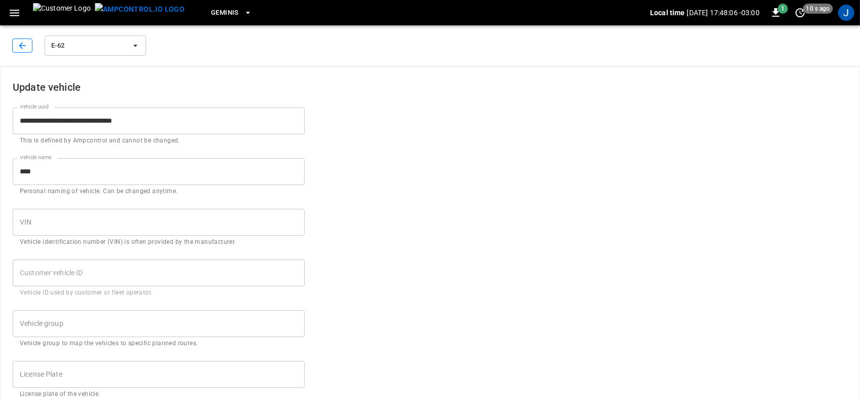
click at [20, 42] on icon "button" at bounding box center [22, 46] width 10 height 10
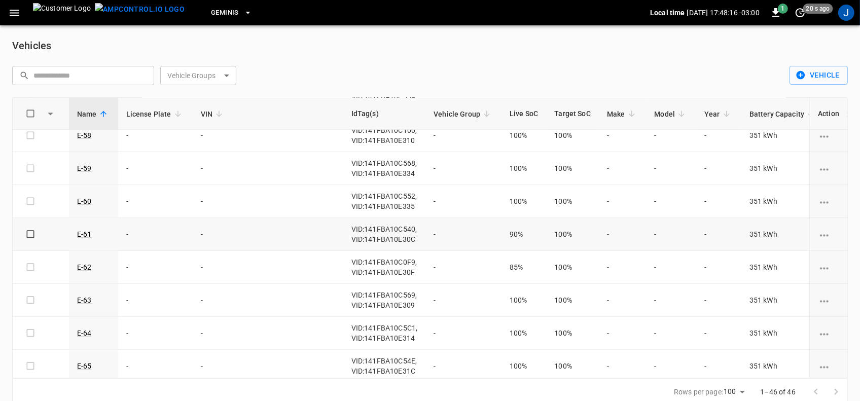
scroll to position [634, 0]
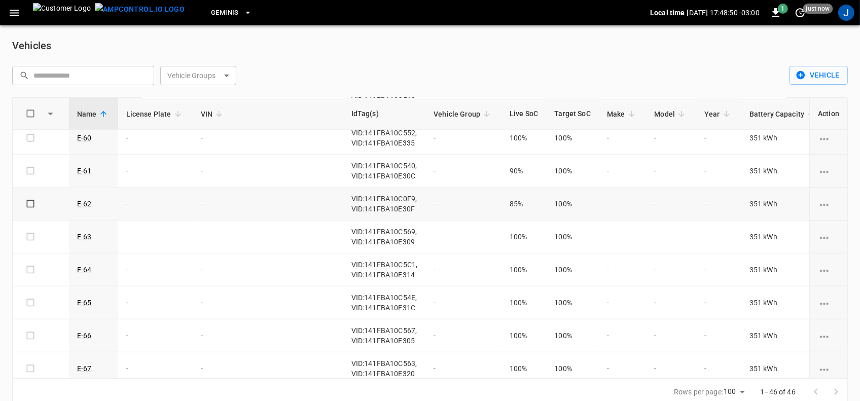
click at [501, 203] on td "85%" at bounding box center [523, 204] width 45 height 33
click at [832, 71] on button "Vehicle" at bounding box center [818, 75] width 58 height 19
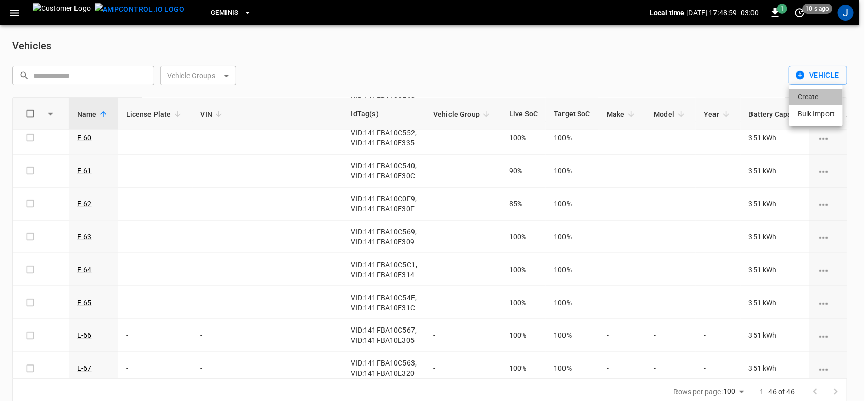
click at [808, 97] on li "Create" at bounding box center [816, 97] width 53 height 17
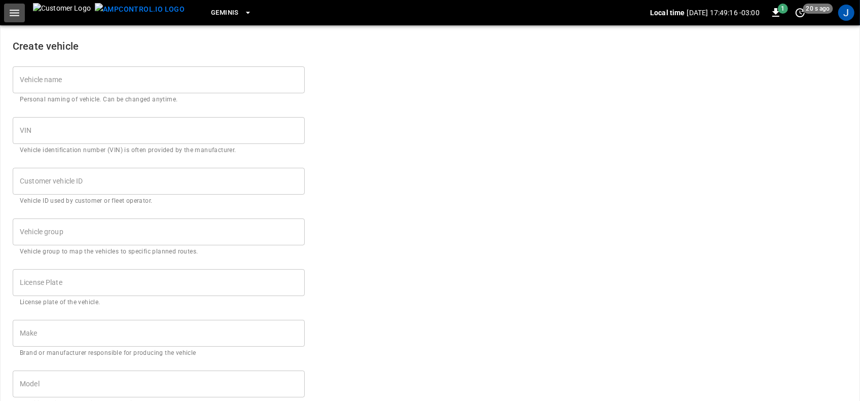
click at [13, 12] on icon "button" at bounding box center [14, 13] width 13 height 13
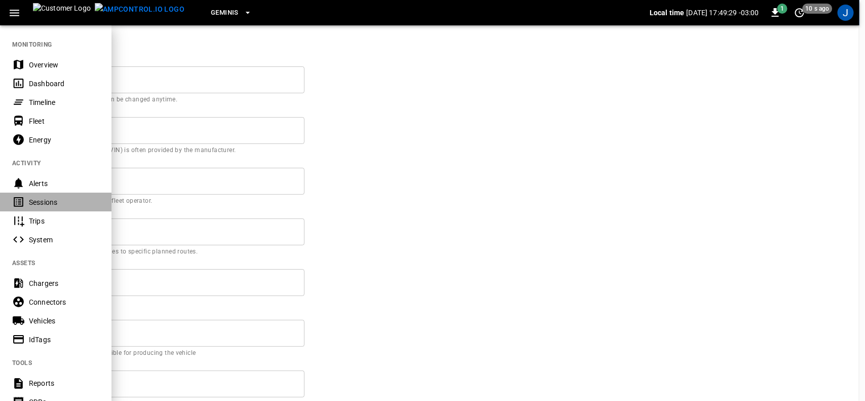
click at [39, 199] on div "Sessions" at bounding box center [64, 202] width 70 height 10
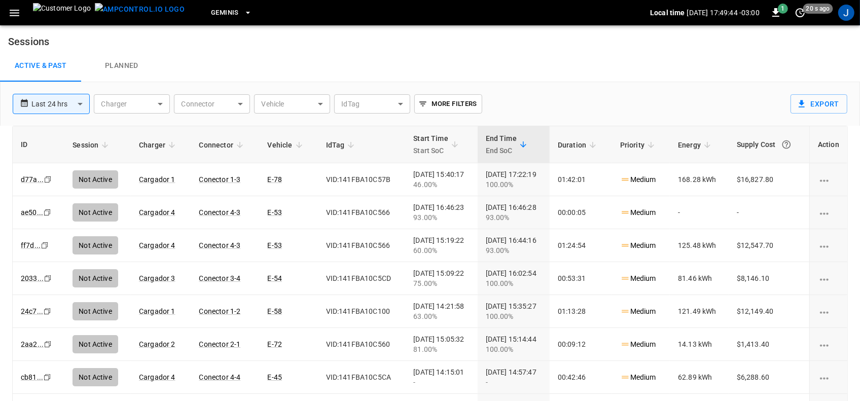
click at [16, 14] on icon "button" at bounding box center [14, 13] width 13 height 13
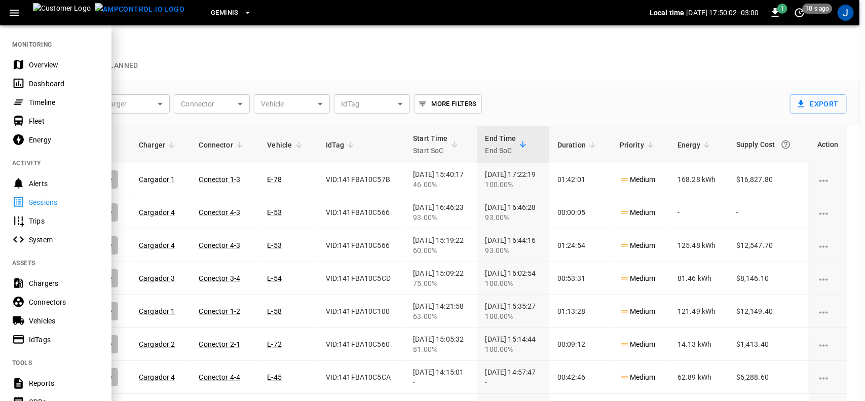
click at [288, 61] on div at bounding box center [432, 200] width 865 height 401
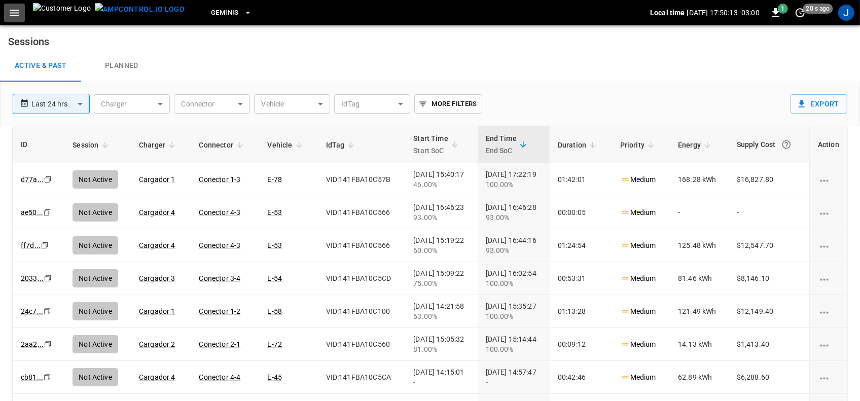
click at [13, 11] on icon "button" at bounding box center [14, 13] width 13 height 13
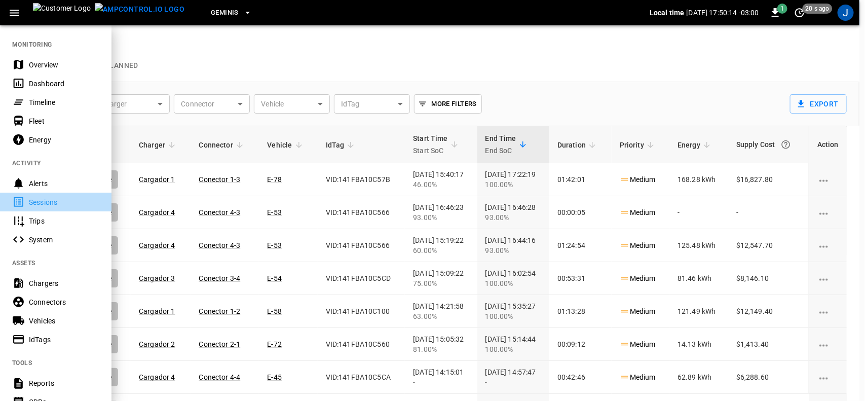
click at [42, 204] on div "Sessions" at bounding box center [64, 202] width 70 height 10
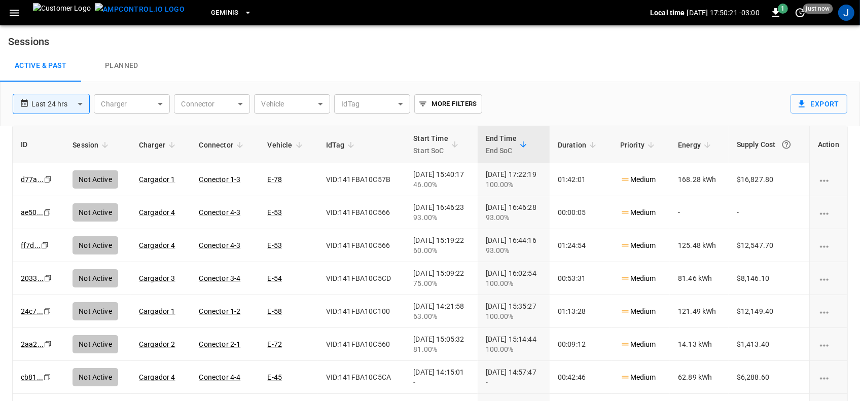
click at [321, 102] on body "**********" at bounding box center [430, 217] width 860 height 434
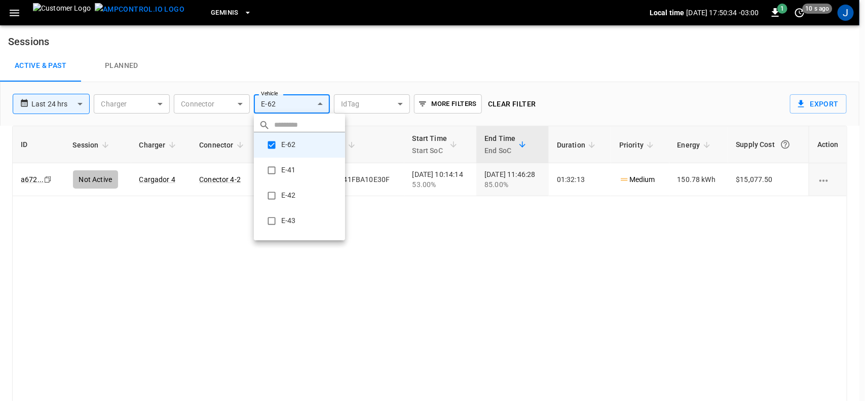
click at [358, 295] on div at bounding box center [432, 200] width 865 height 401
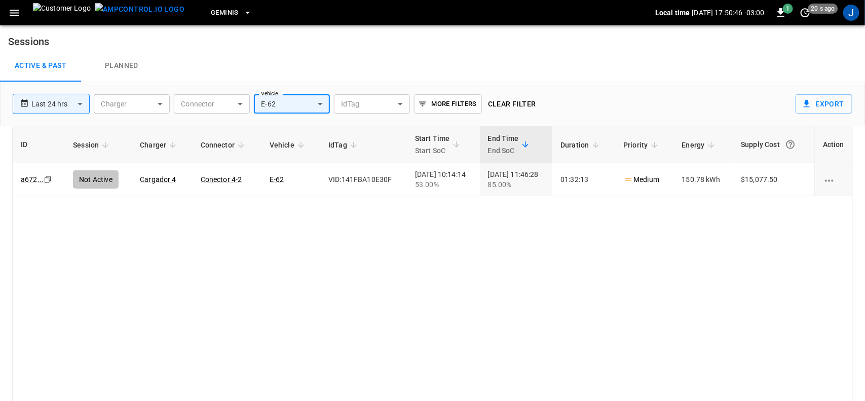
click at [320, 103] on body "**********" at bounding box center [432, 217] width 865 height 434
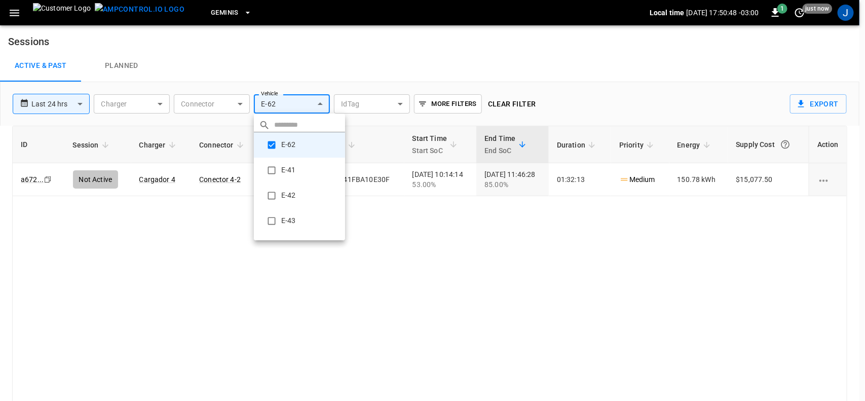
click at [293, 195] on li "E-42" at bounding box center [299, 195] width 91 height 25
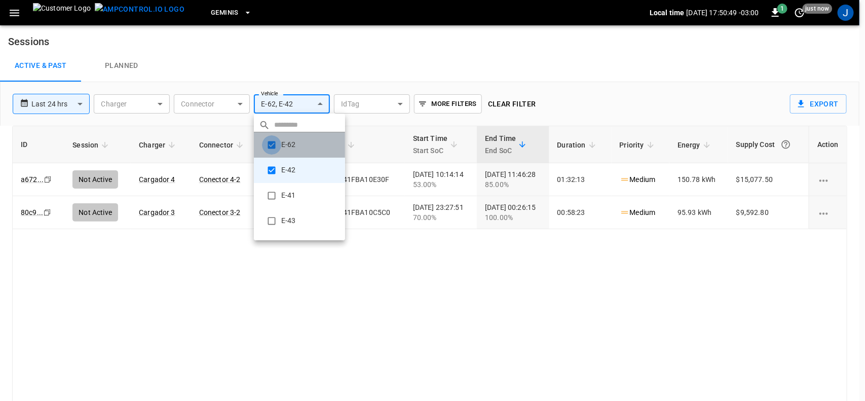
type input "**********"
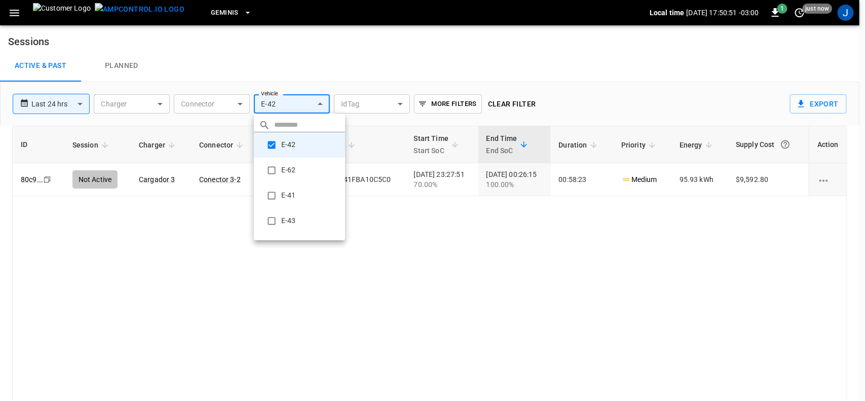
click at [440, 266] on div at bounding box center [432, 200] width 865 height 401
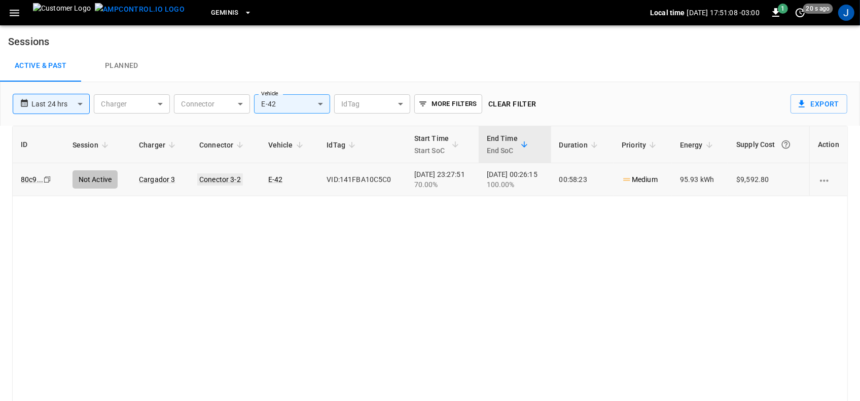
click at [222, 177] on link "Conector 3-2" at bounding box center [220, 179] width 46 height 12
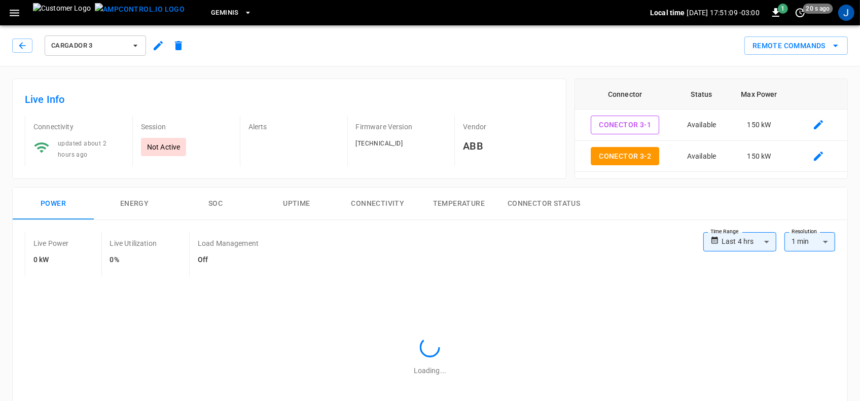
type input "**********"
click at [16, 42] on button "button" at bounding box center [22, 46] width 20 height 14
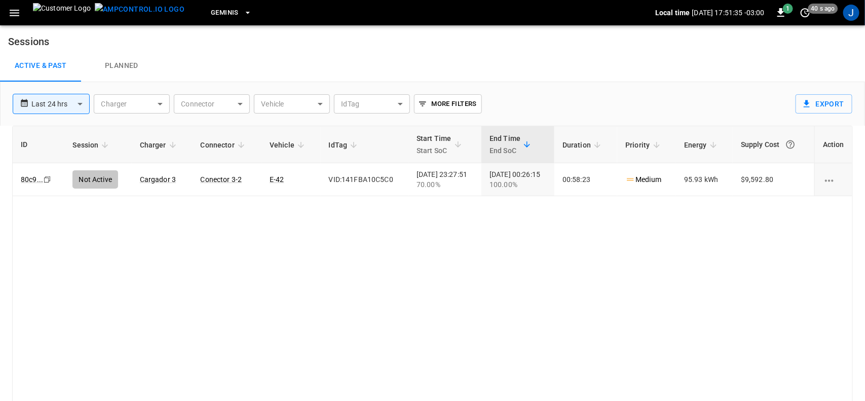
click at [320, 100] on body "**********" at bounding box center [432, 217] width 865 height 434
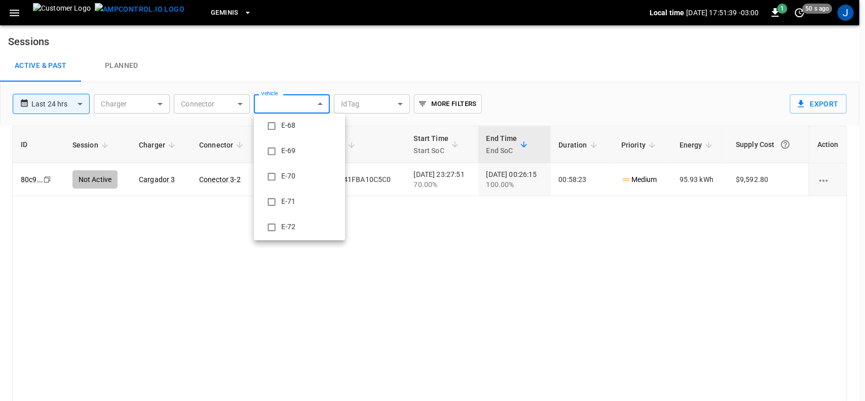
scroll to position [760, 0]
type input "**********"
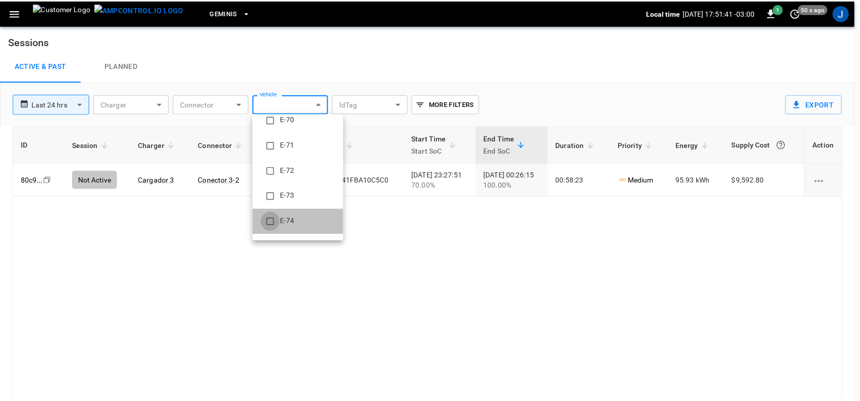
scroll to position [0, 0]
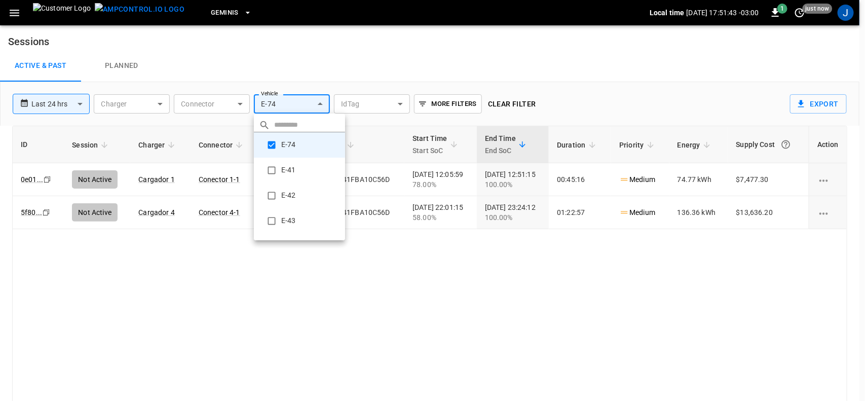
click at [386, 254] on div at bounding box center [432, 200] width 865 height 401
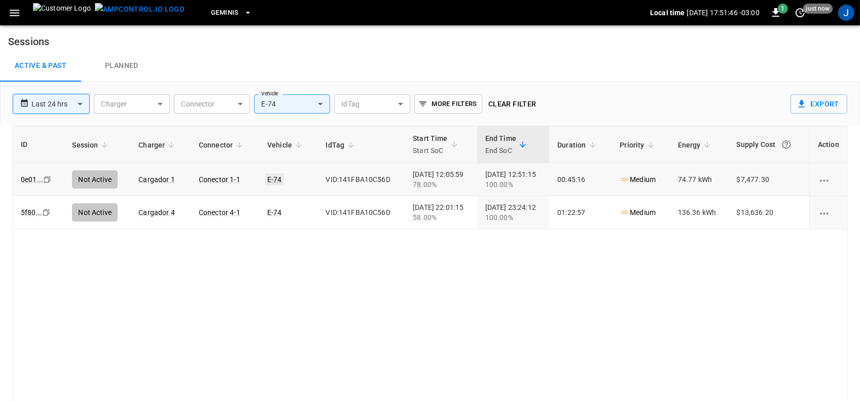
click at [265, 180] on link "E-74" at bounding box center [274, 179] width 19 height 12
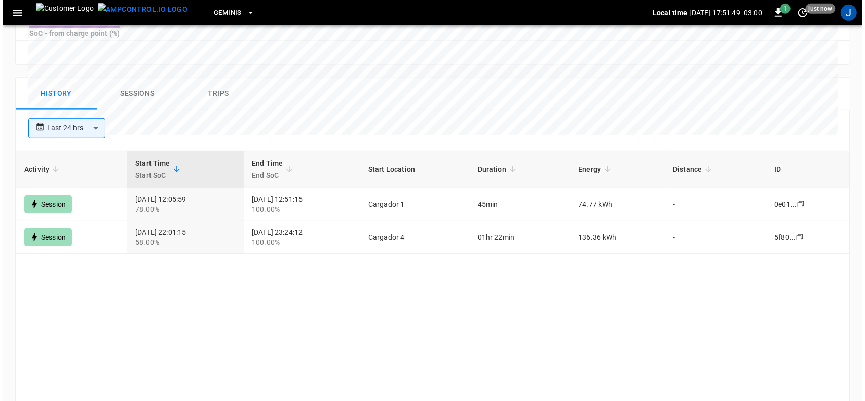
scroll to position [507, 0]
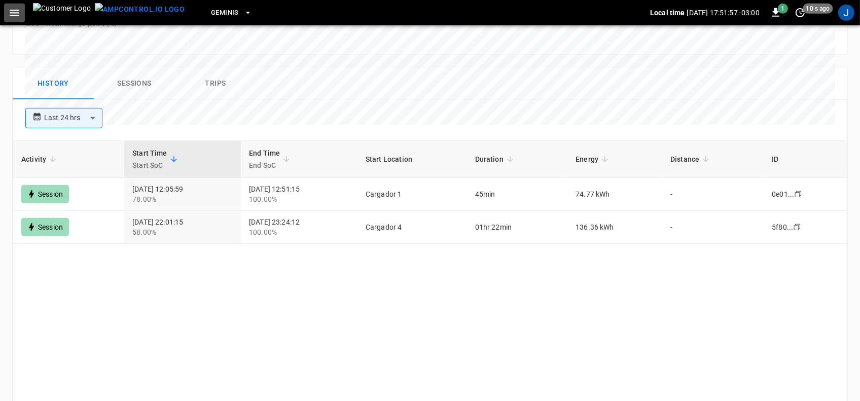
click at [17, 10] on icon "button" at bounding box center [15, 13] width 10 height 7
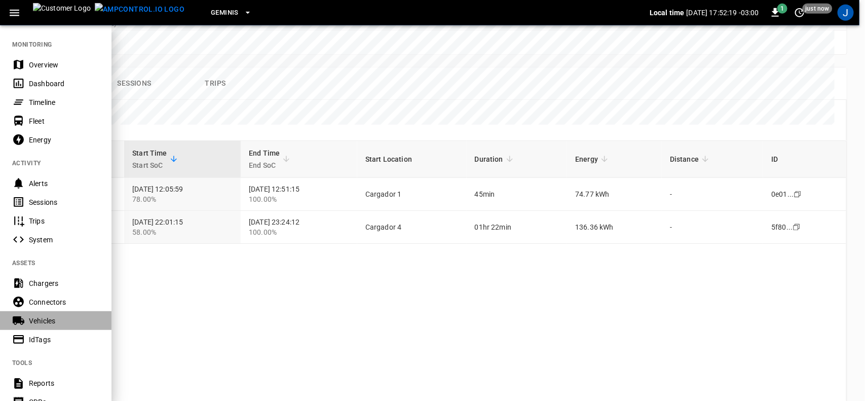
click at [39, 321] on div "Vehicles" at bounding box center [64, 321] width 70 height 10
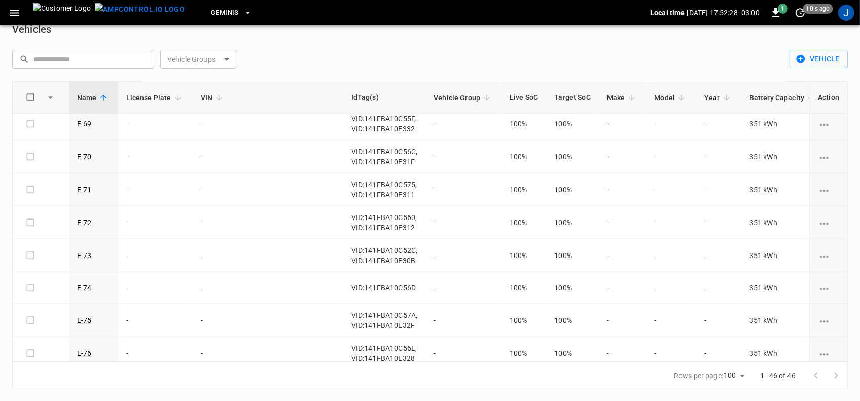
scroll to position [951, 0]
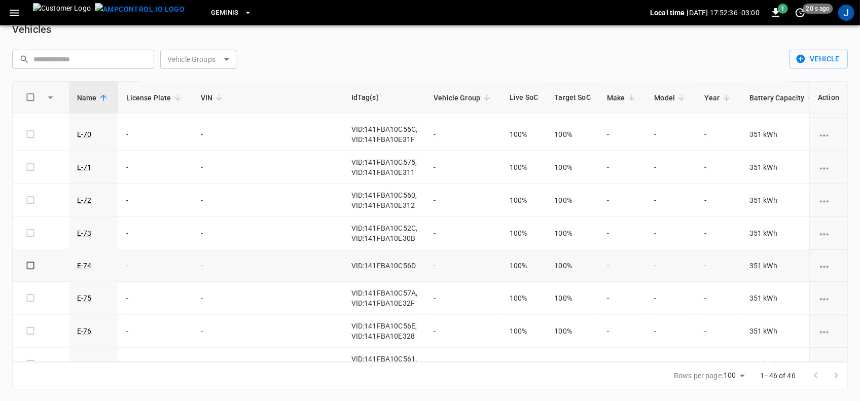
click at [820, 268] on icon "vehicle options" at bounding box center [824, 267] width 9 height 2
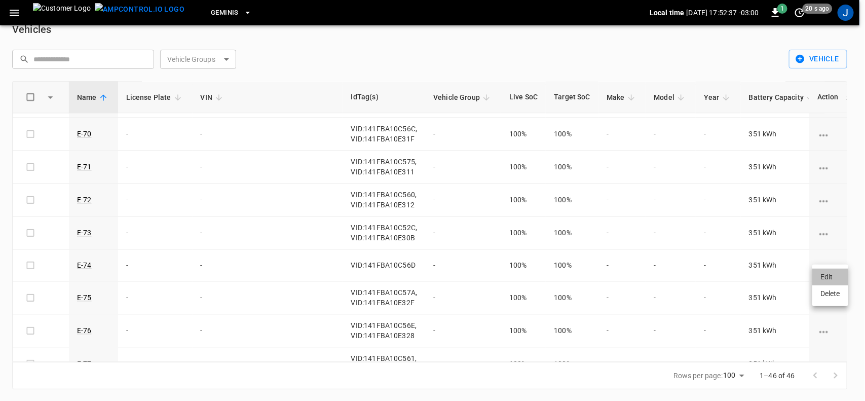
click at [828, 278] on li "Edit" at bounding box center [831, 277] width 36 height 17
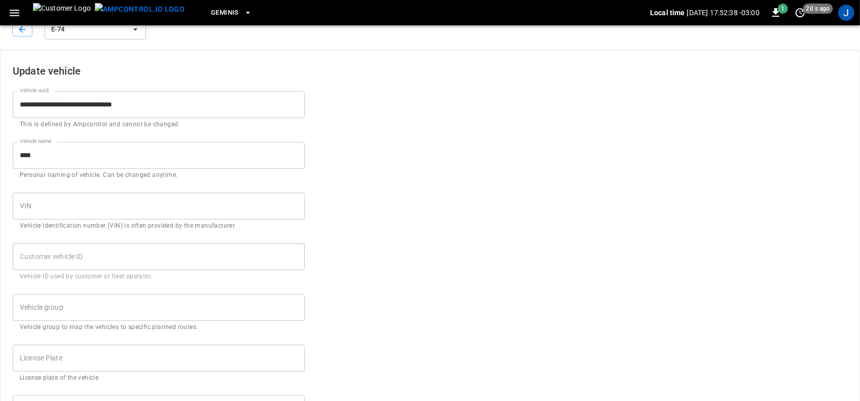
type input "***"
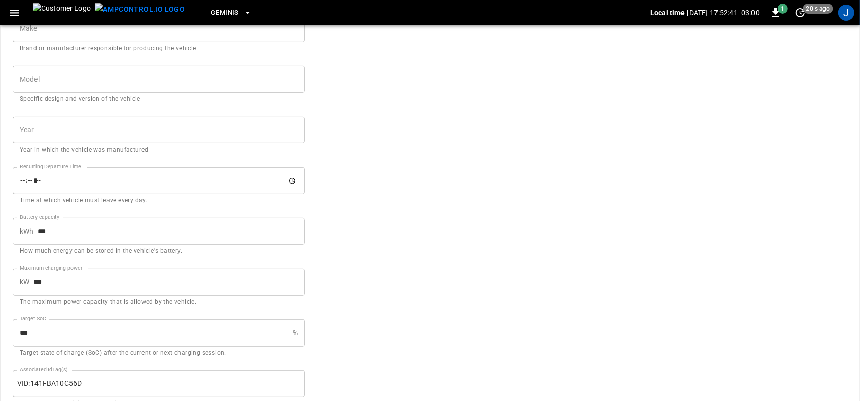
scroll to position [445, 0]
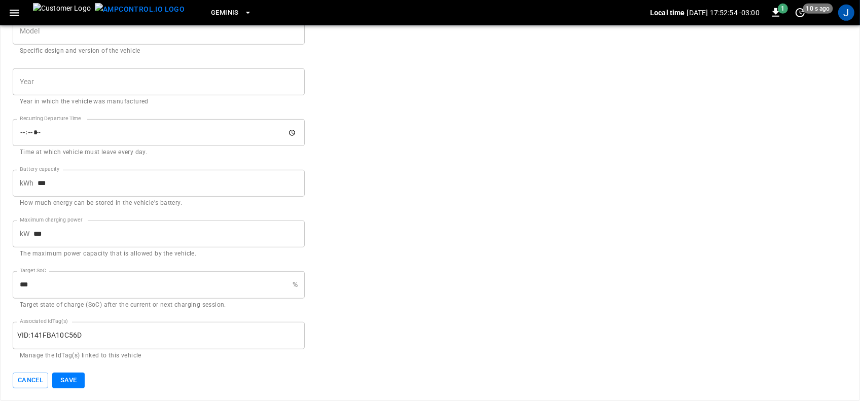
click at [355, 161] on form "**********" at bounding box center [430, 5] width 834 height 766
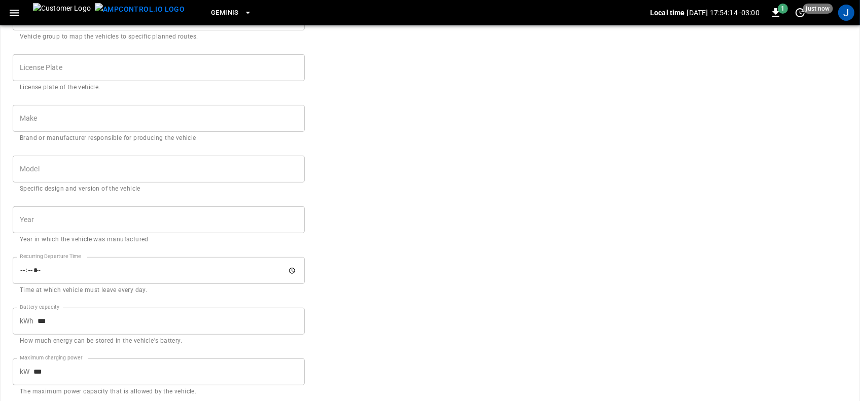
scroll to position [0, 0]
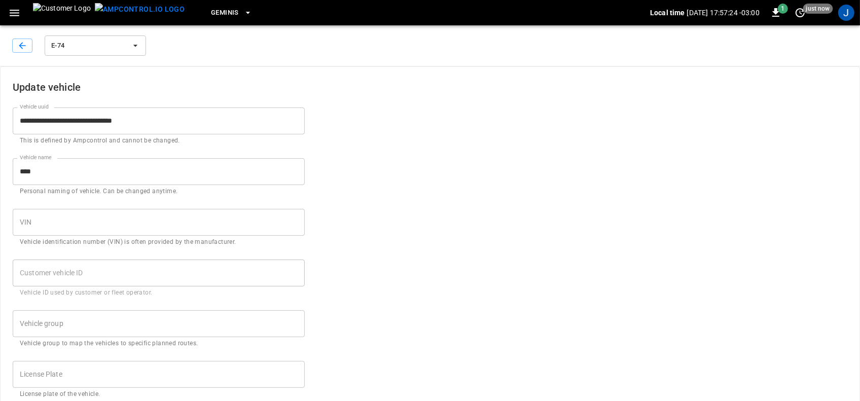
click at [14, 11] on icon "button" at bounding box center [14, 13] width 13 height 13
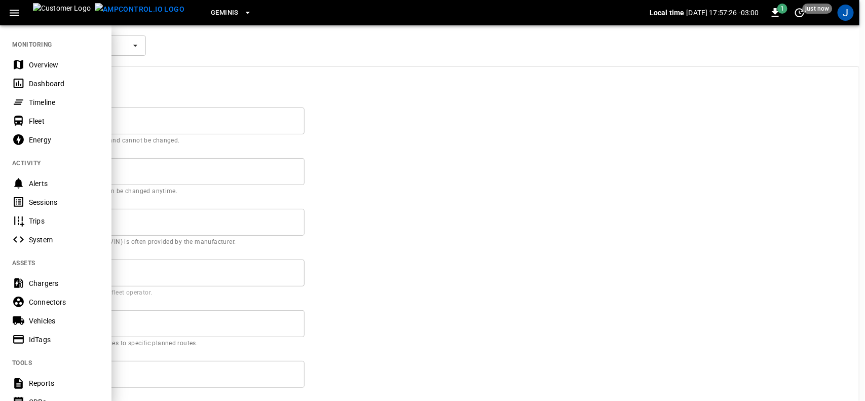
click at [37, 82] on div "Dashboard" at bounding box center [64, 84] width 70 height 10
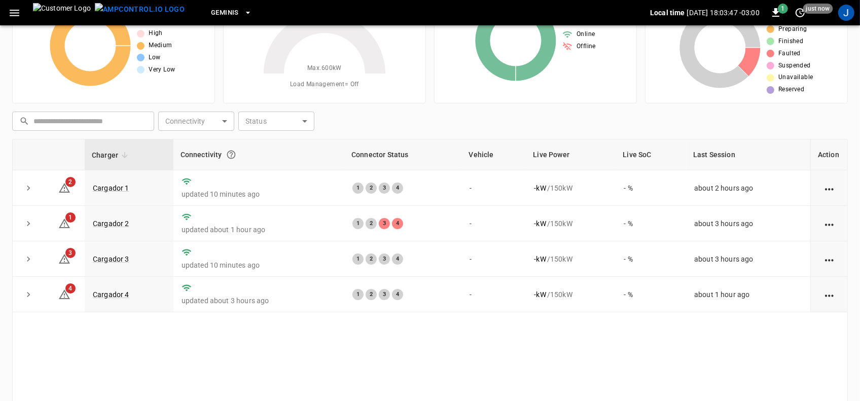
scroll to position [121, 0]
